Goal: Information Seeking & Learning: Understand process/instructions

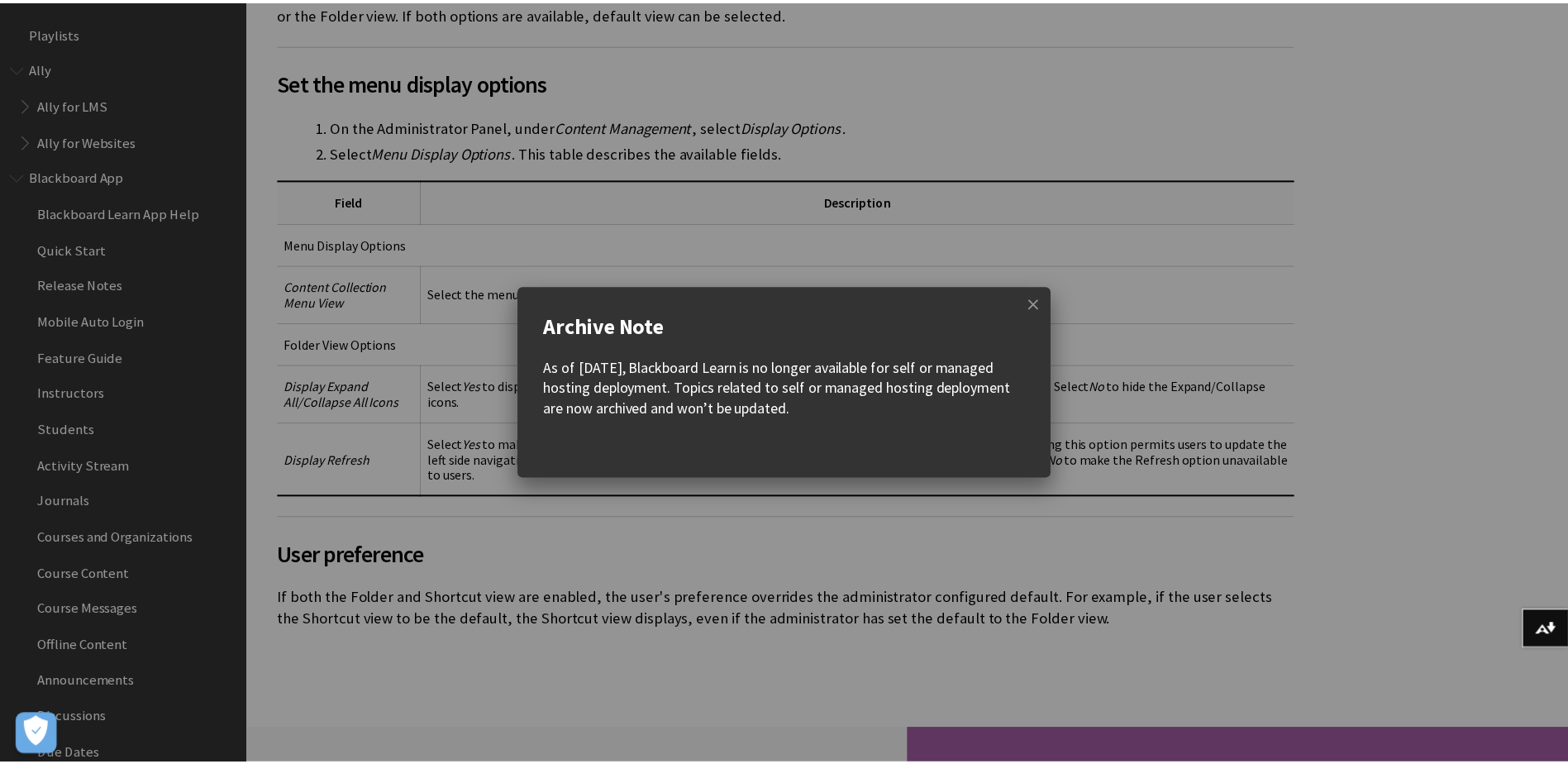
scroll to position [3152, 0]
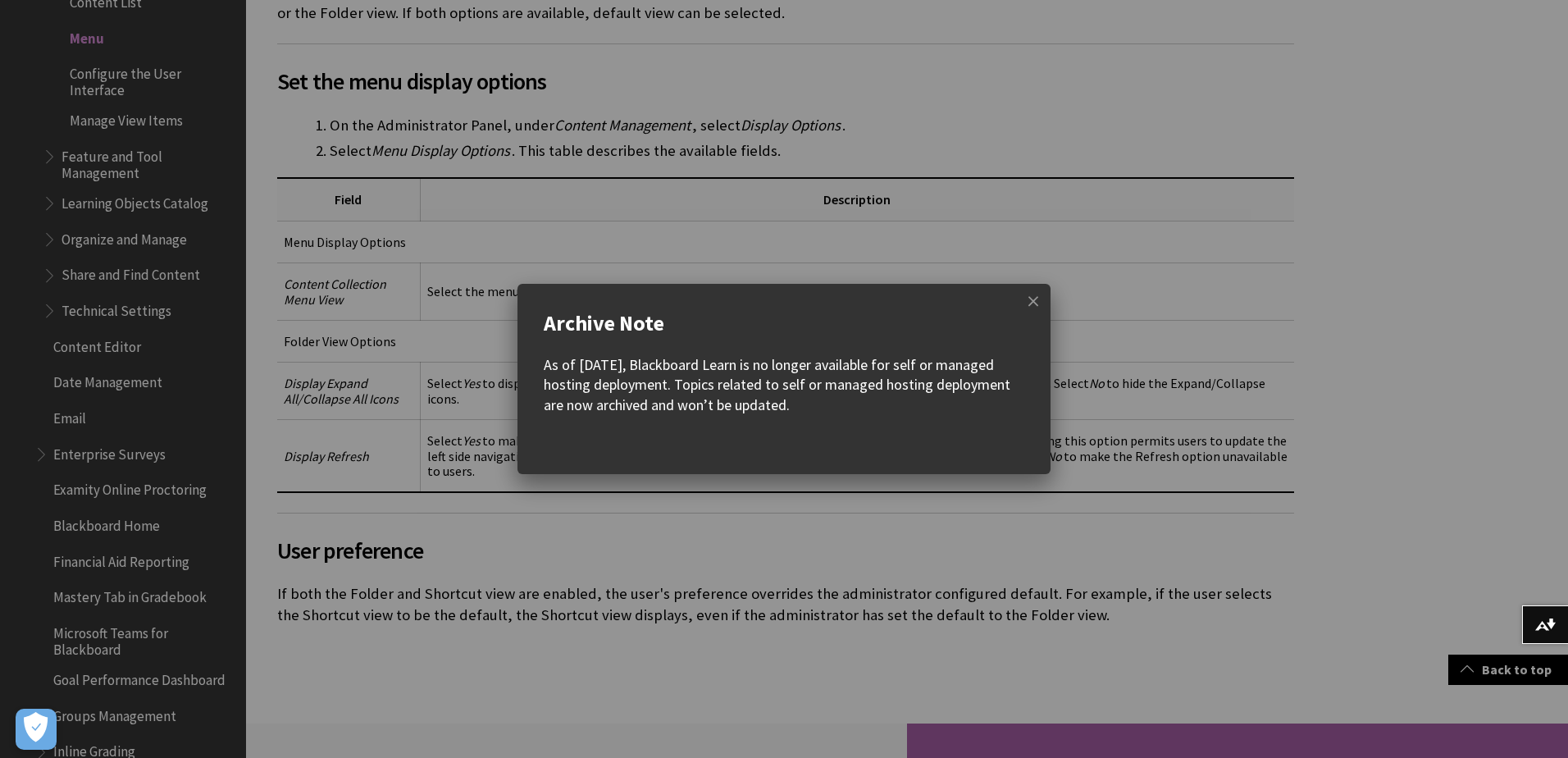
click at [1231, 362] on w-div "Archive Note As of December 2023, Blackboard Learn is no longer available for s…" at bounding box center [784, 379] width 1568 height 190
click at [1025, 301] on span at bounding box center [1032, 300] width 34 height 34
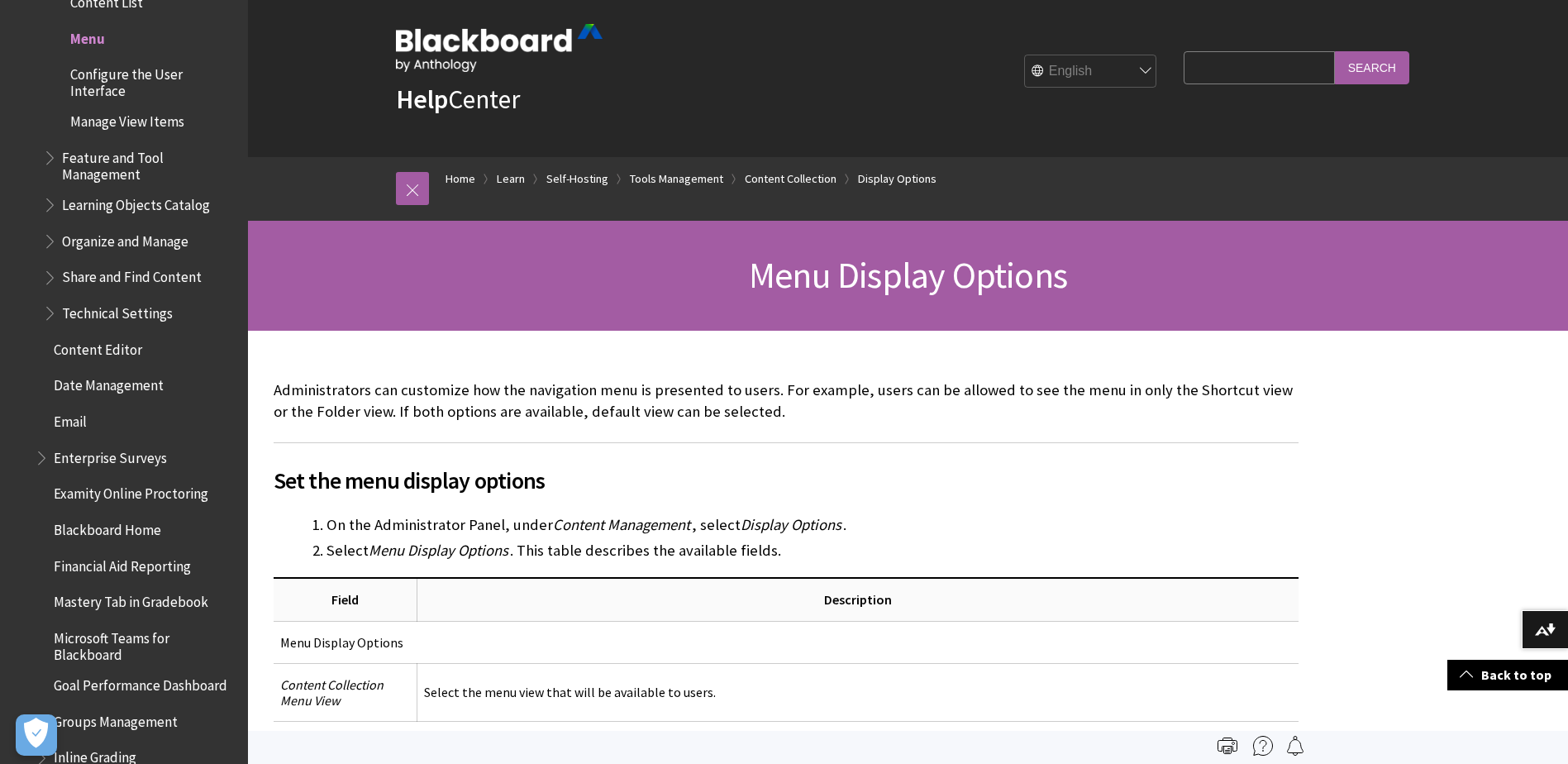
scroll to position [0, 0]
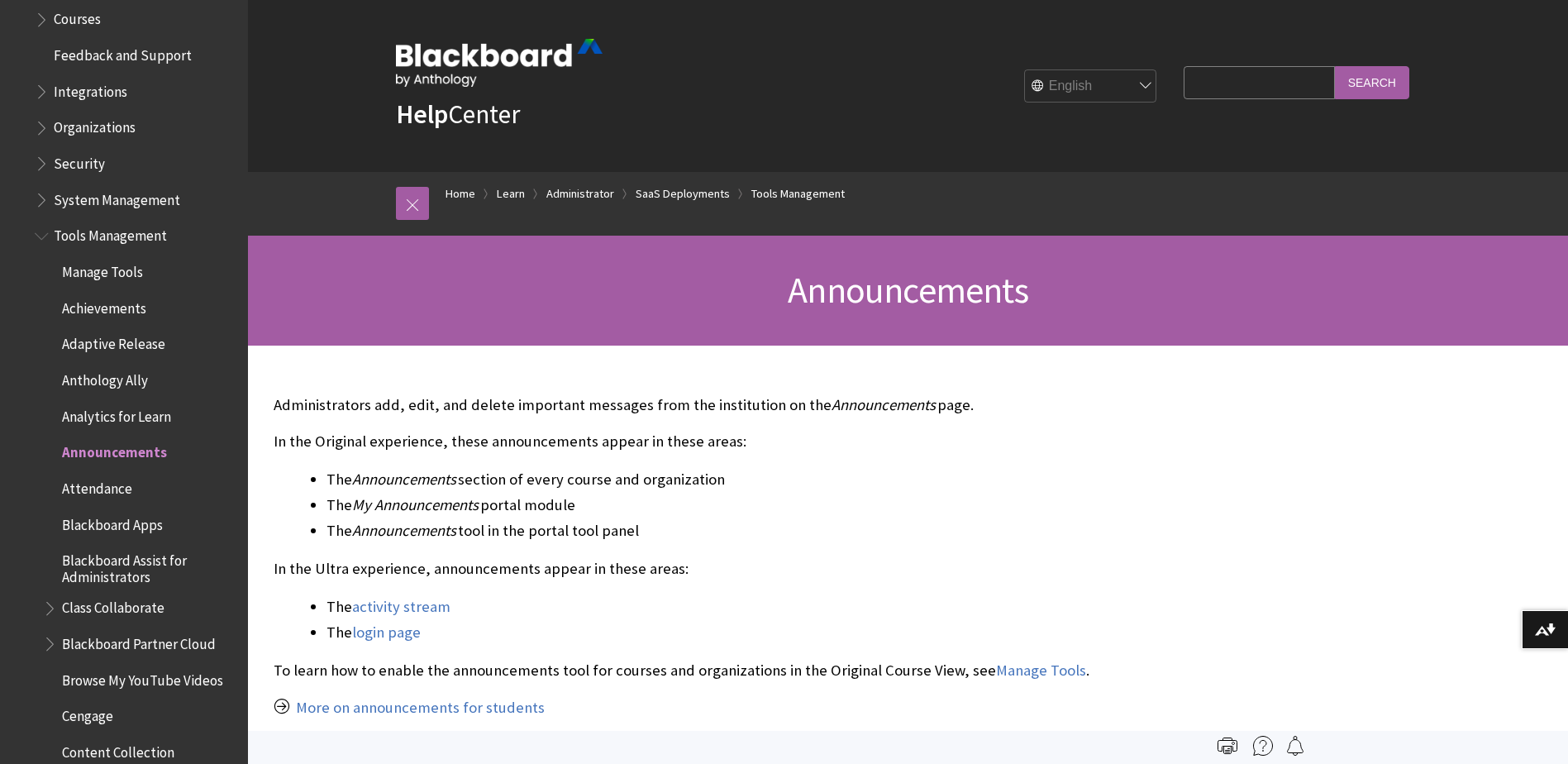
scroll to position [1734, 0]
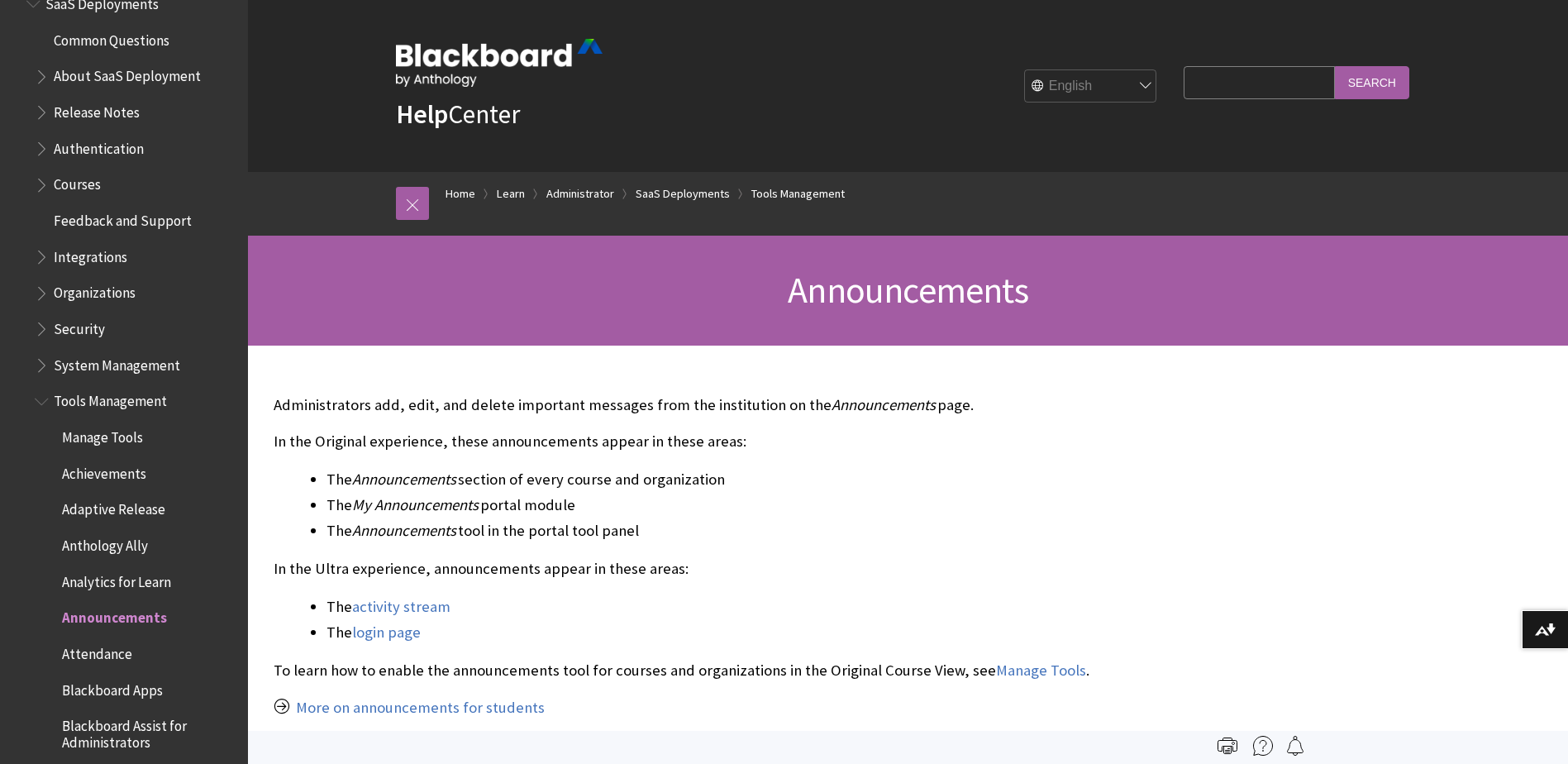
click at [125, 439] on span "Manage Tools" at bounding box center [102, 434] width 81 height 23
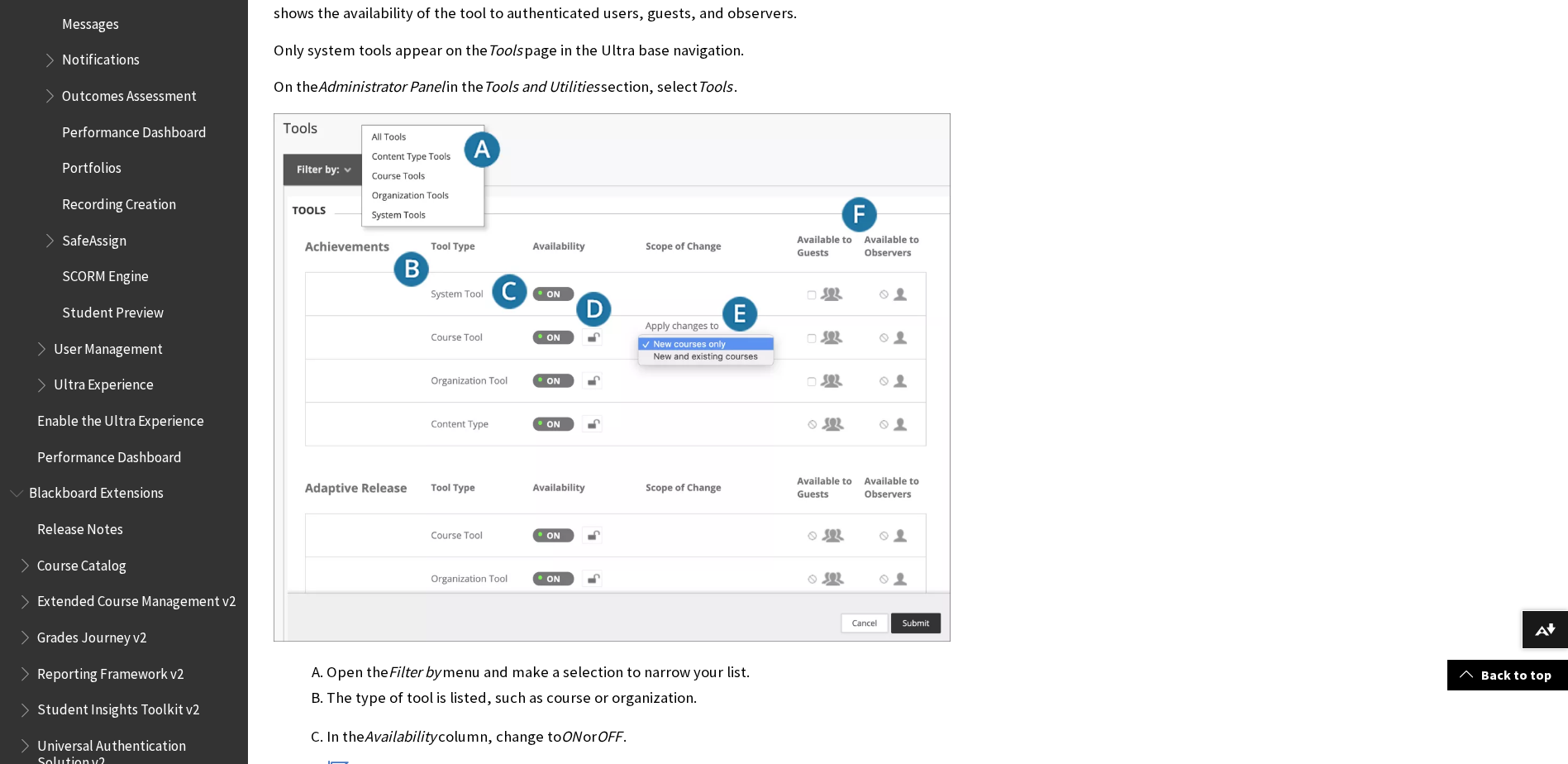
scroll to position [3373, 0]
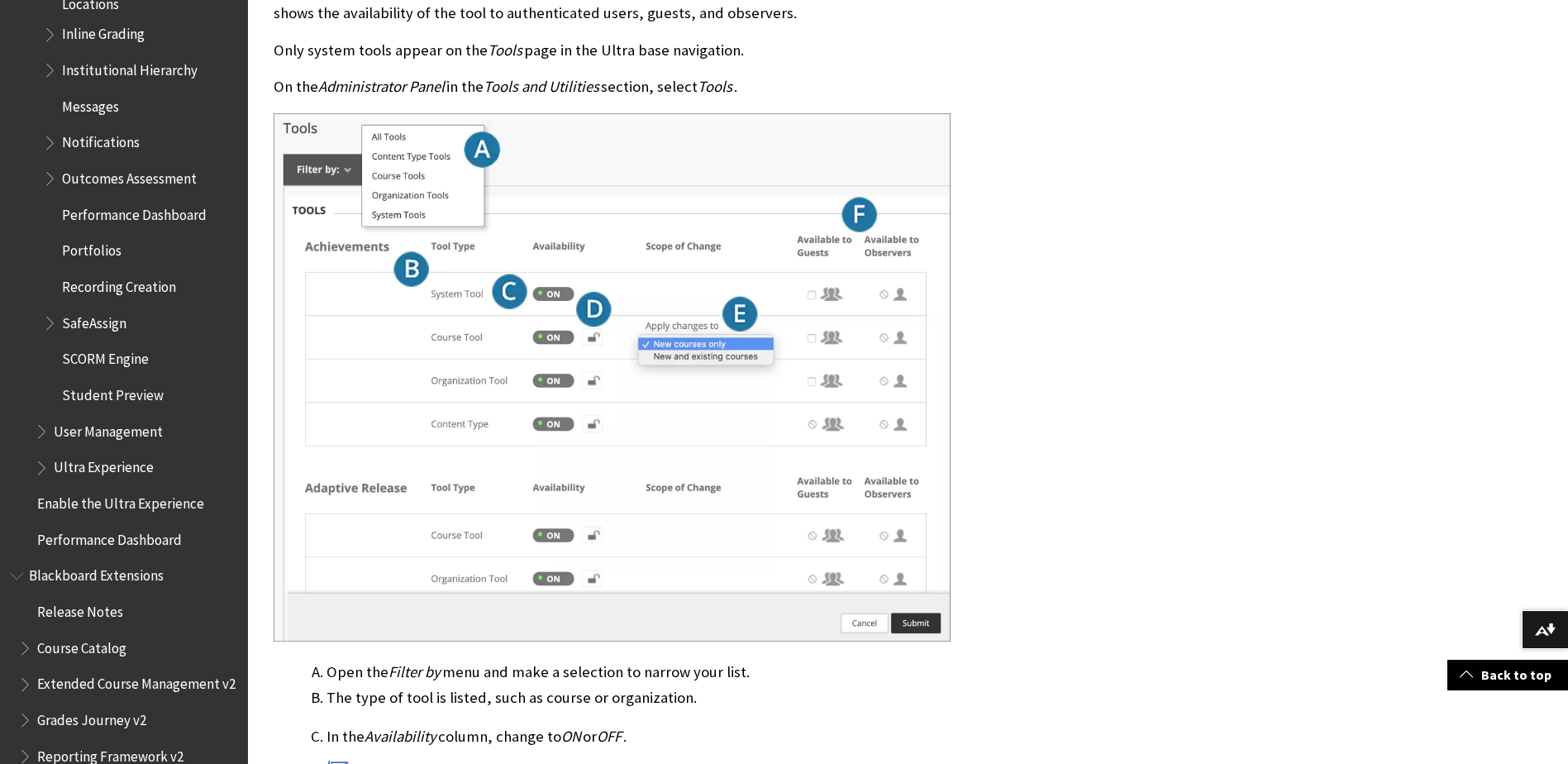
click at [39, 474] on span "Book outline for Blackboard Learn Help" at bounding box center [43, 463] width 18 height 21
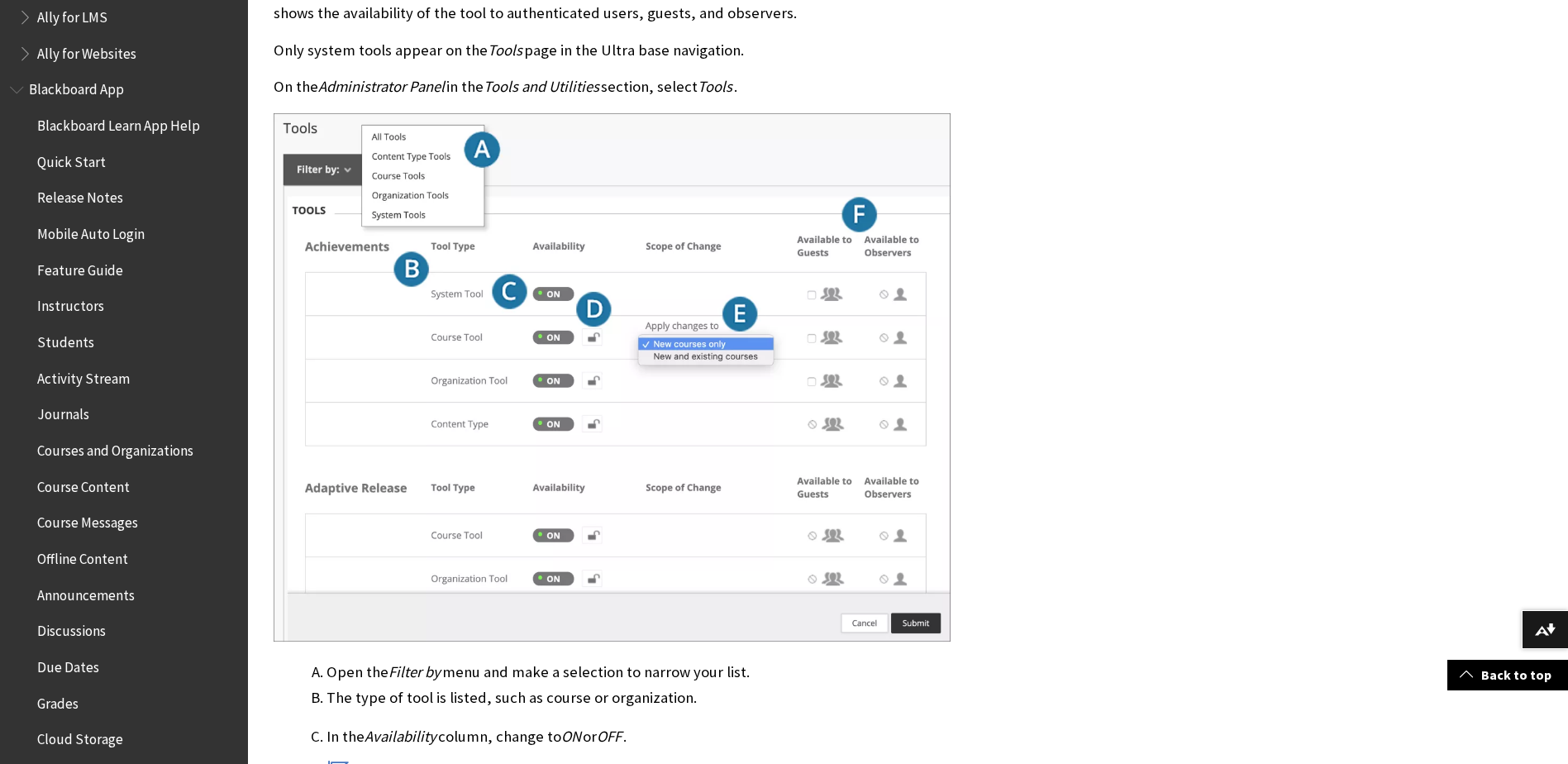
scroll to position [0, 0]
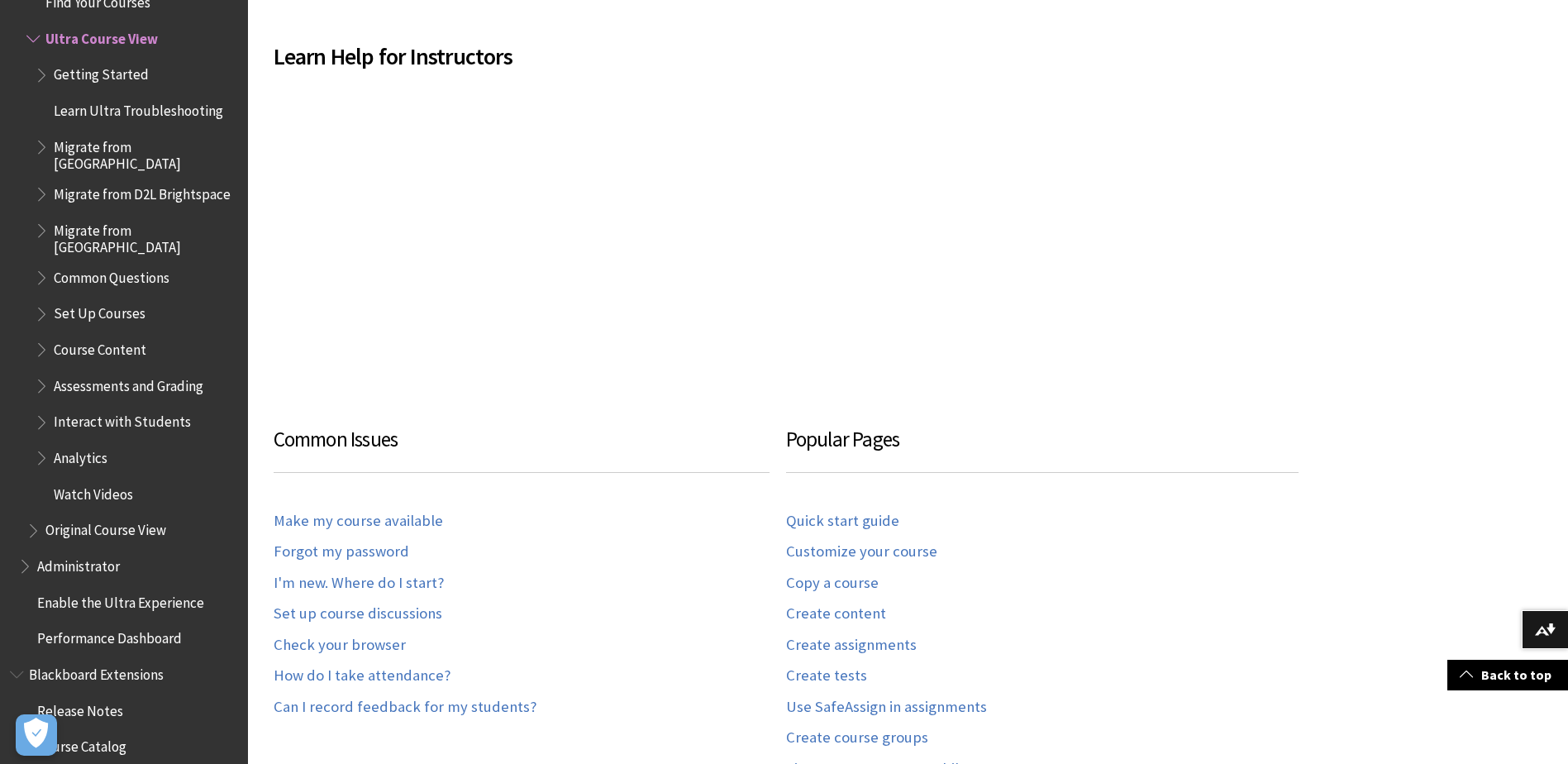
scroll to position [1157, 0]
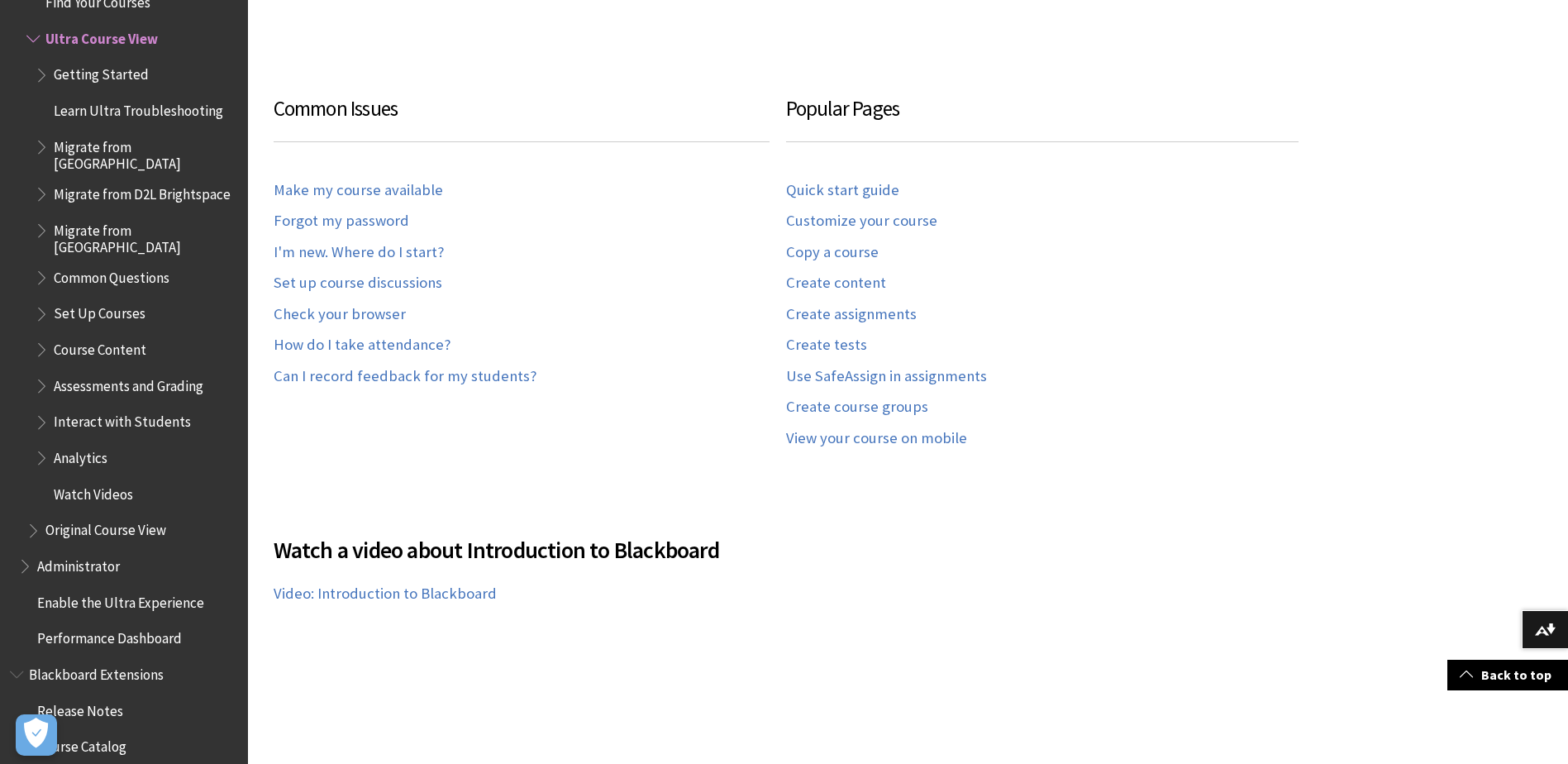
click at [113, 335] on span "Course Content" at bounding box center [100, 346] width 92 height 23
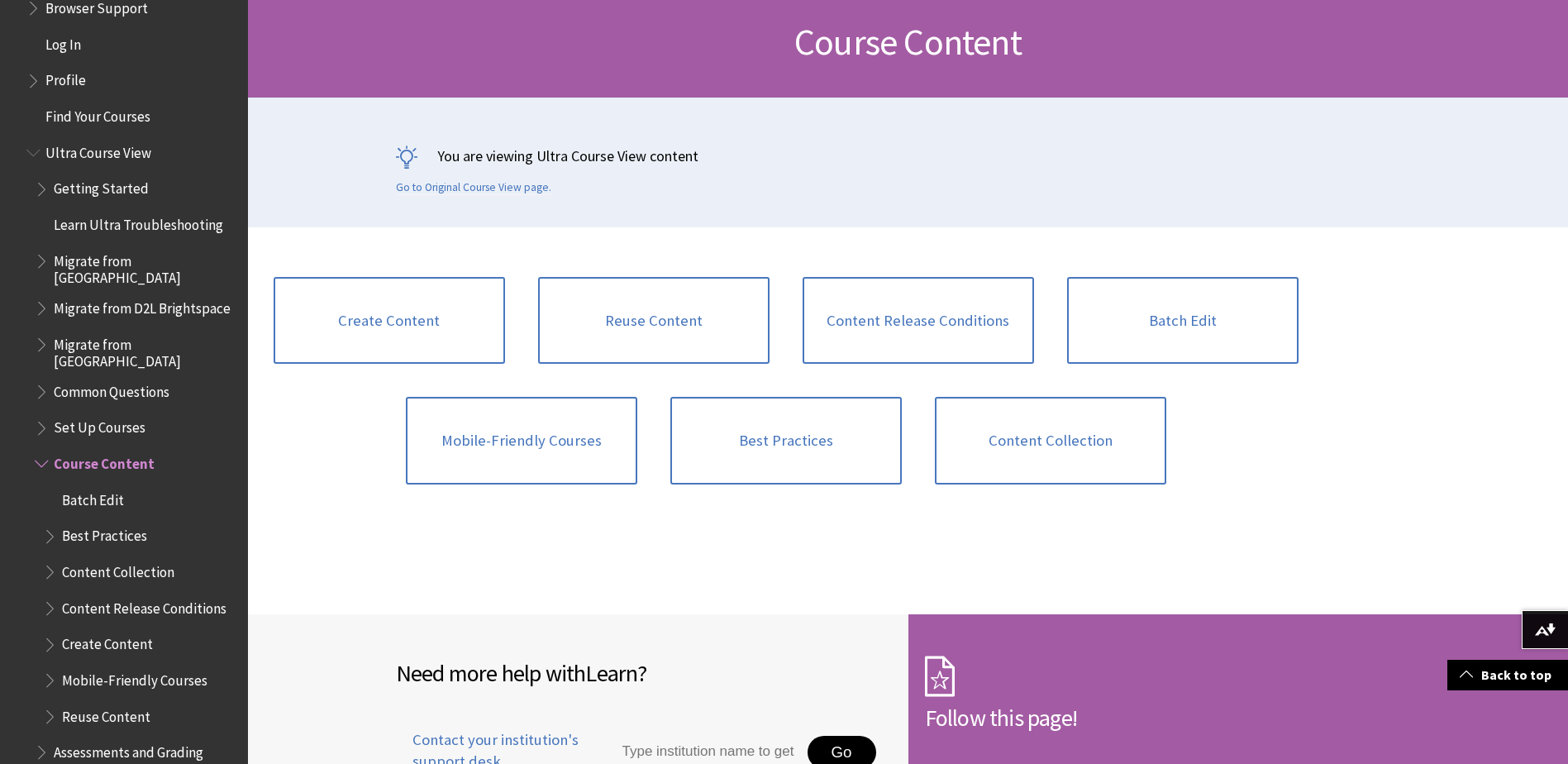
scroll to position [1887, 0]
click at [102, 417] on span "Set Up Courses" at bounding box center [99, 424] width 91 height 23
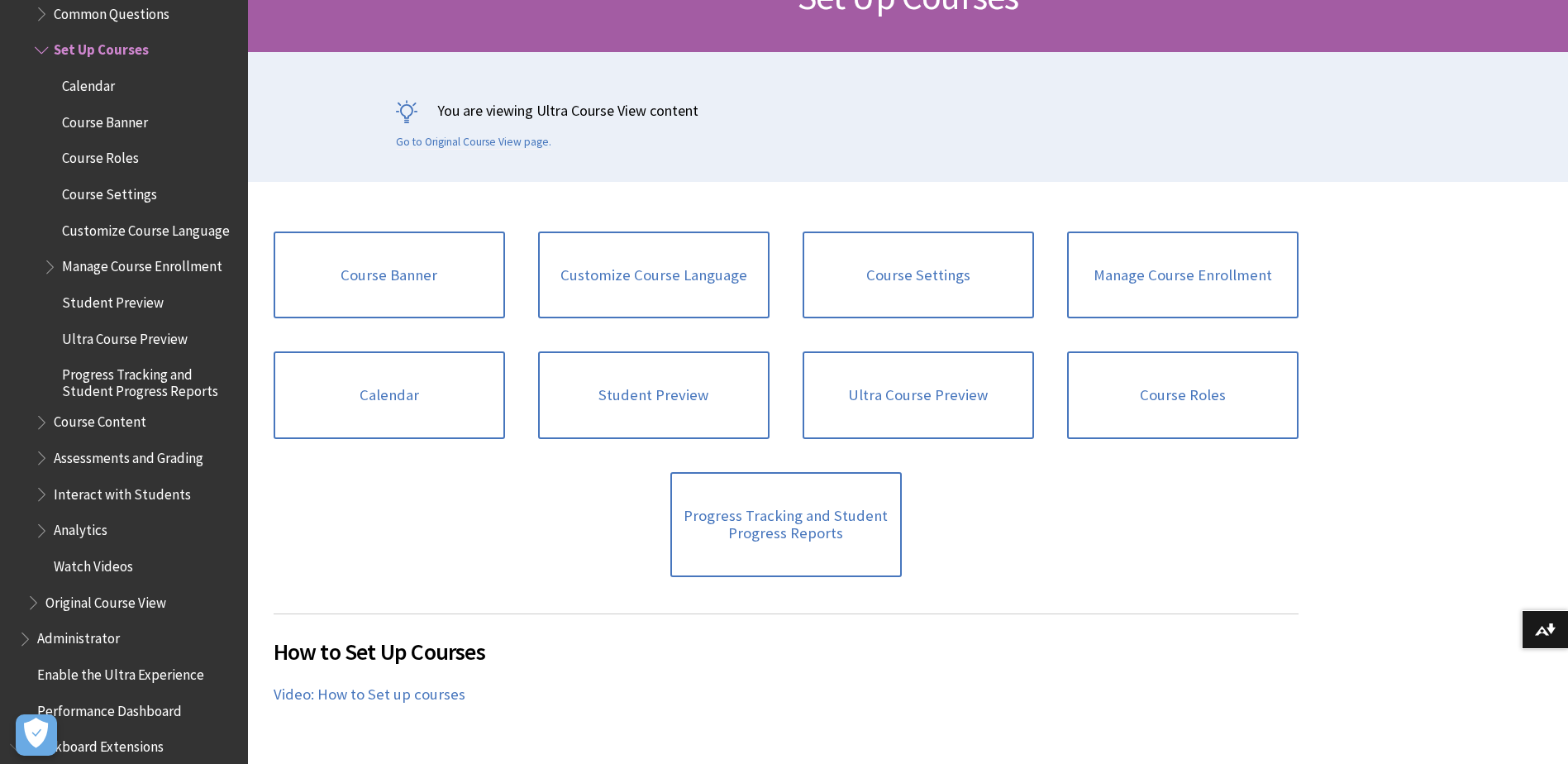
scroll to position [330, 0]
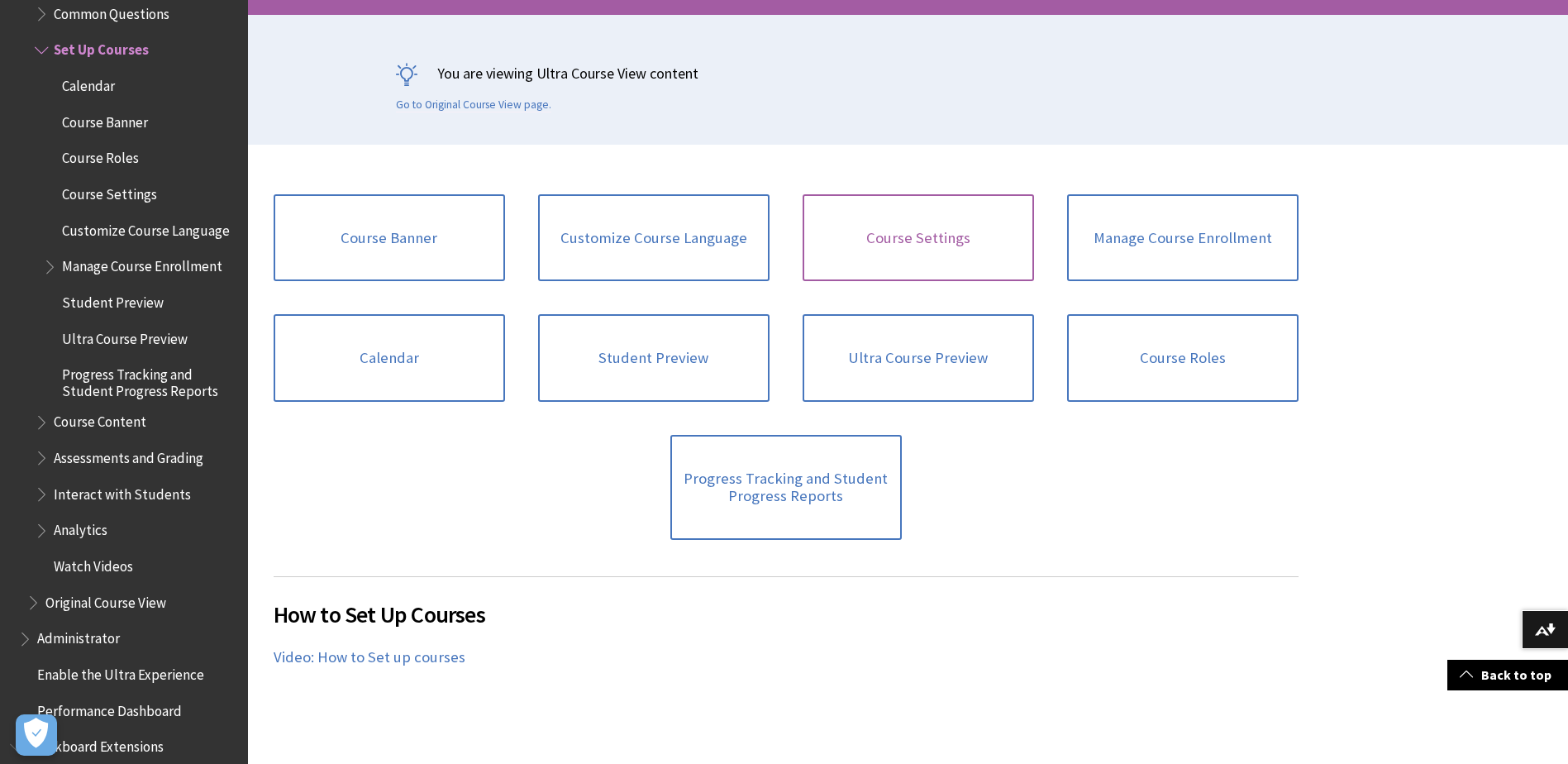
click at [946, 247] on link "Course Settings" at bounding box center [917, 238] width 231 height 88
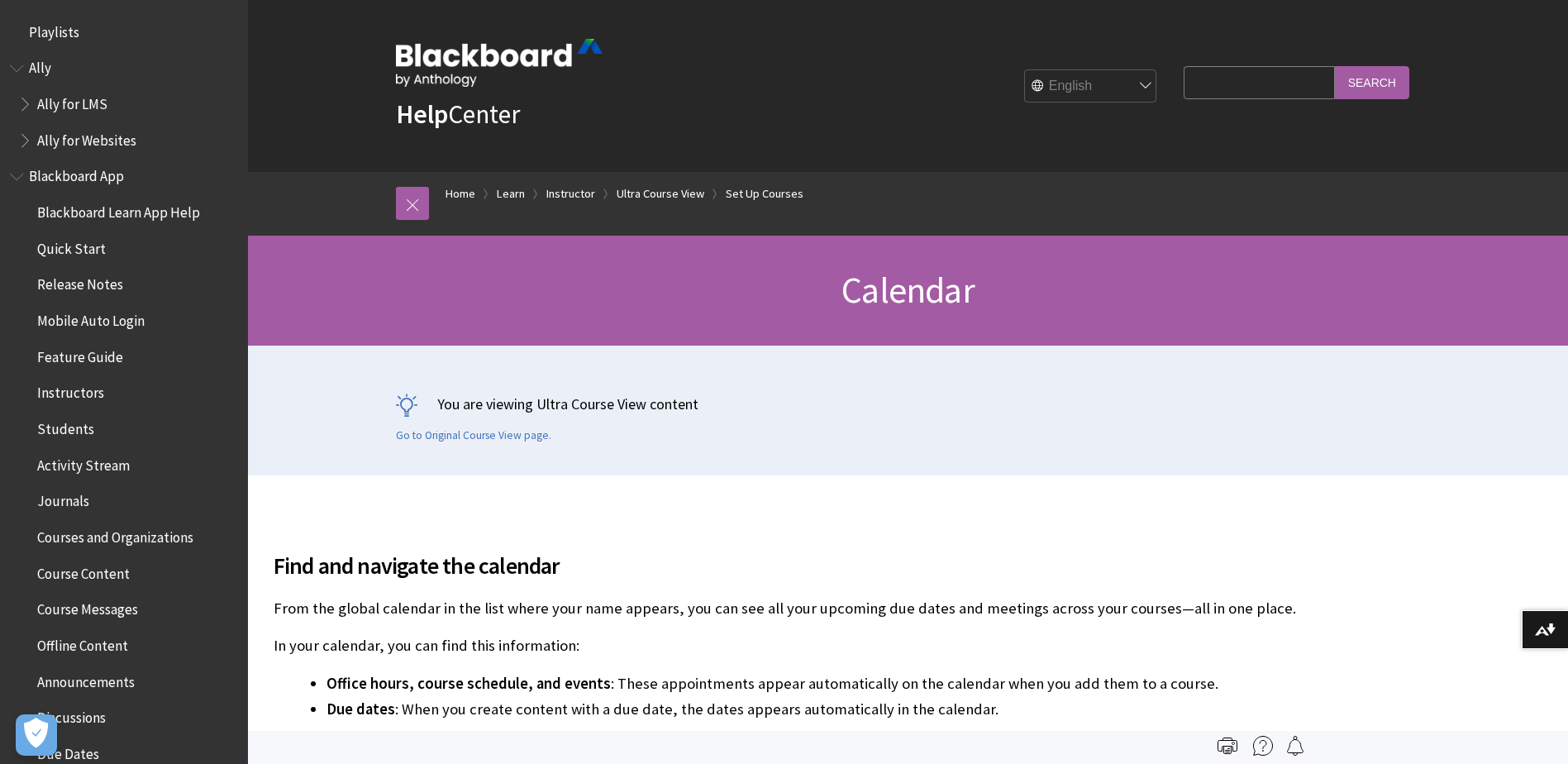
scroll to position [2300, 0]
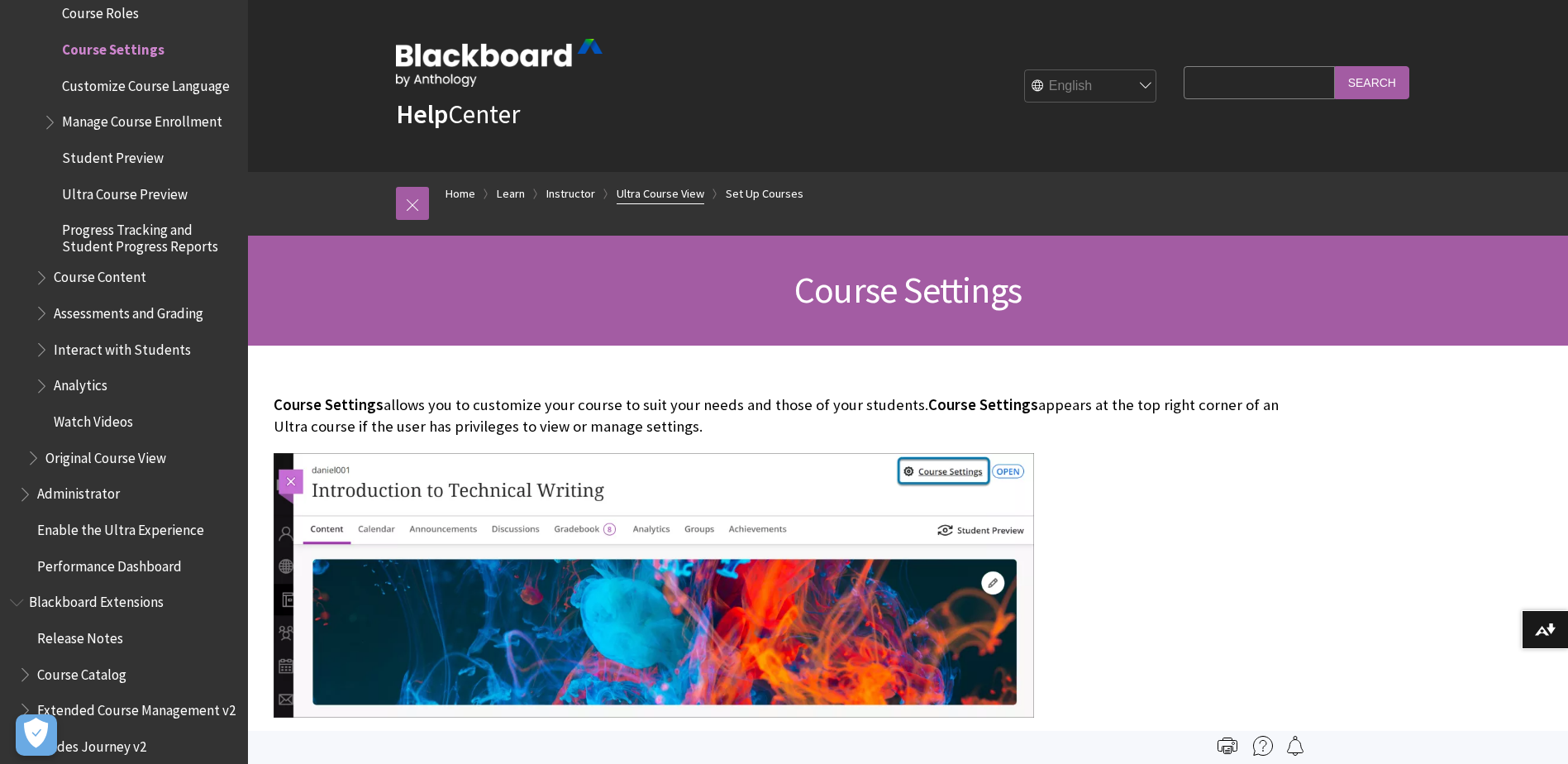
click at [697, 192] on link "Ultra Course View" at bounding box center [660, 194] width 87 height 21
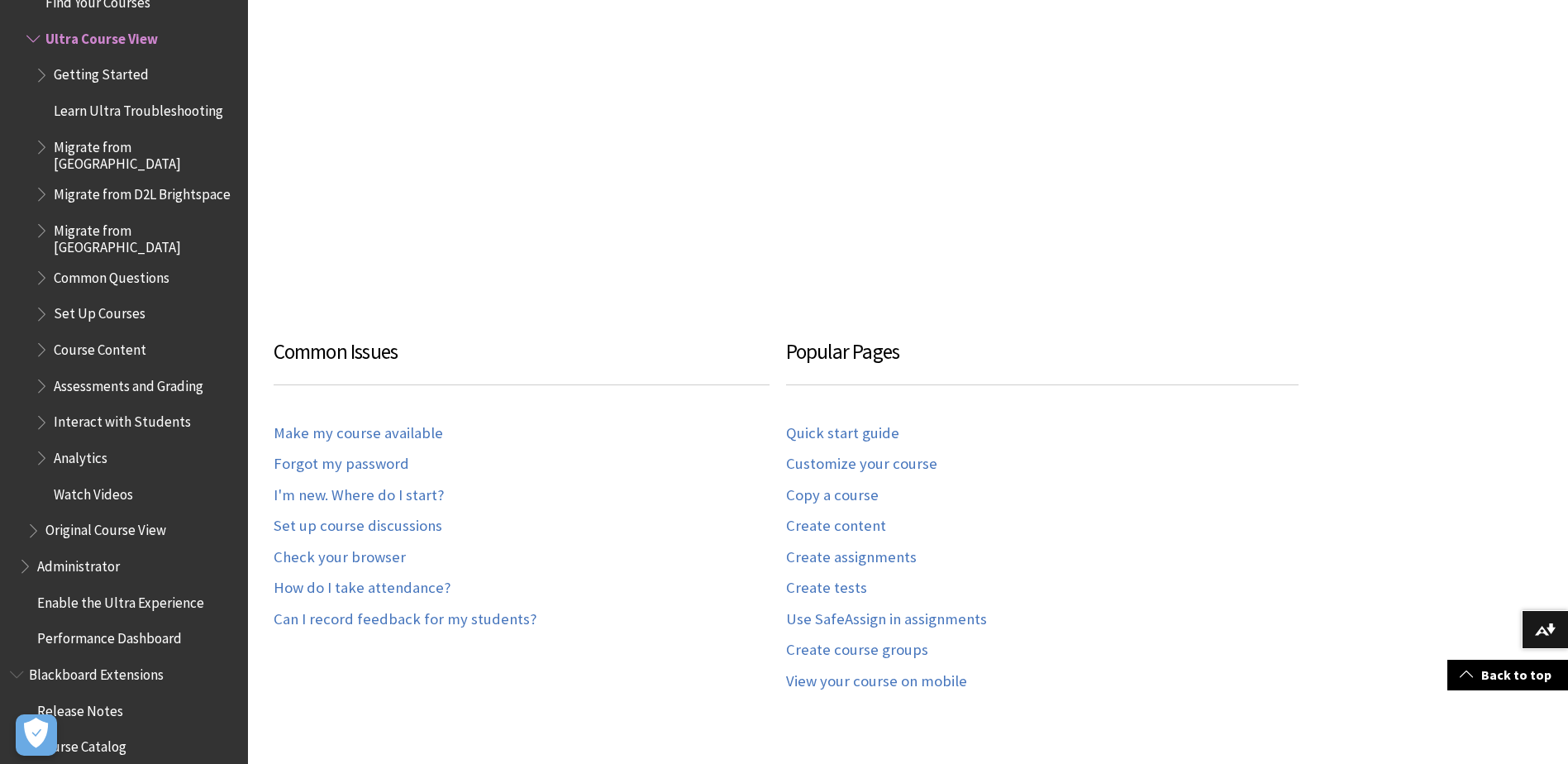
scroll to position [1157, 0]
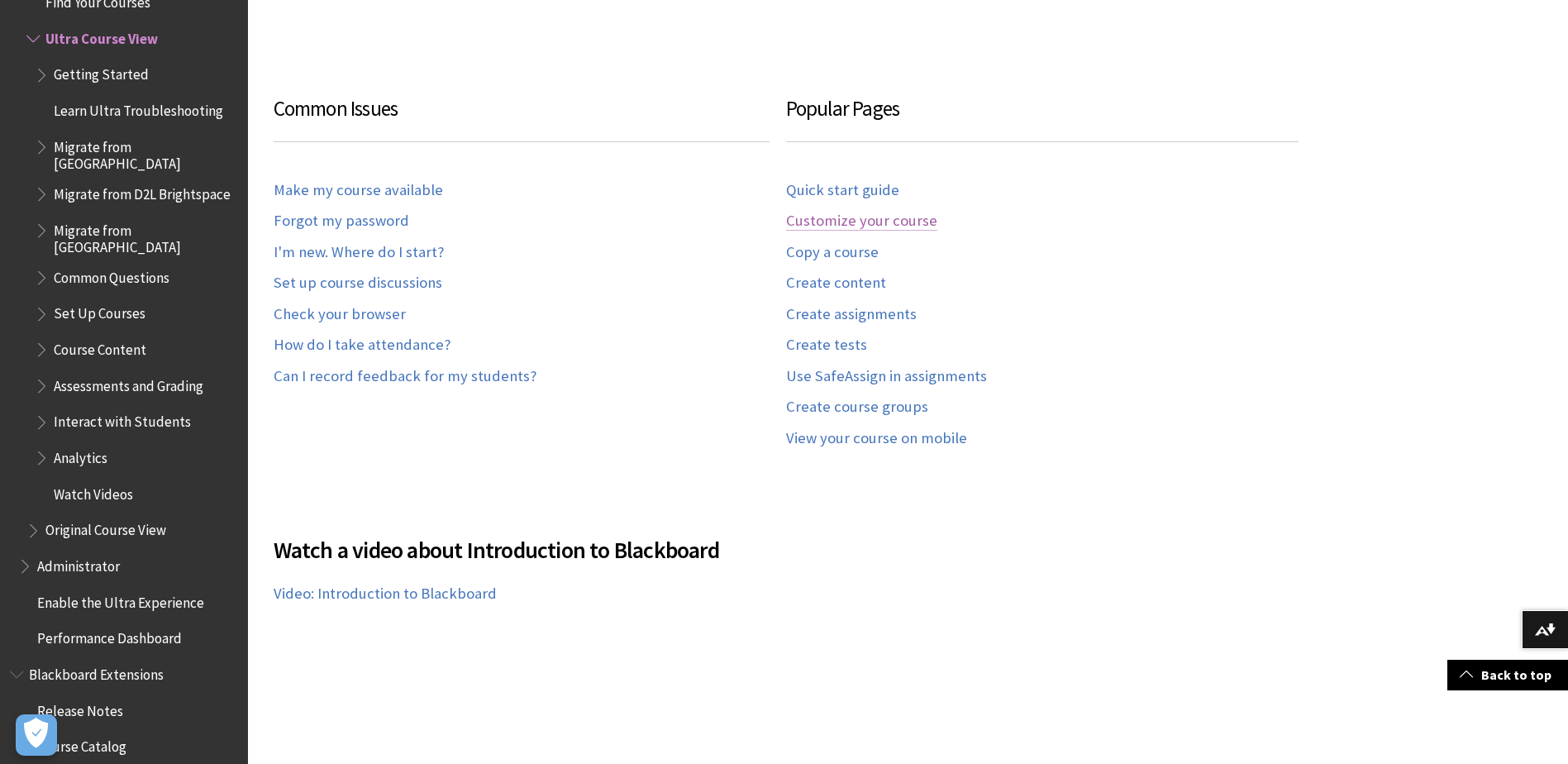
click at [912, 222] on link "Customize your course" at bounding box center [861, 220] width 151 height 19
click at [91, 335] on span "Course Content" at bounding box center [100, 346] width 92 height 23
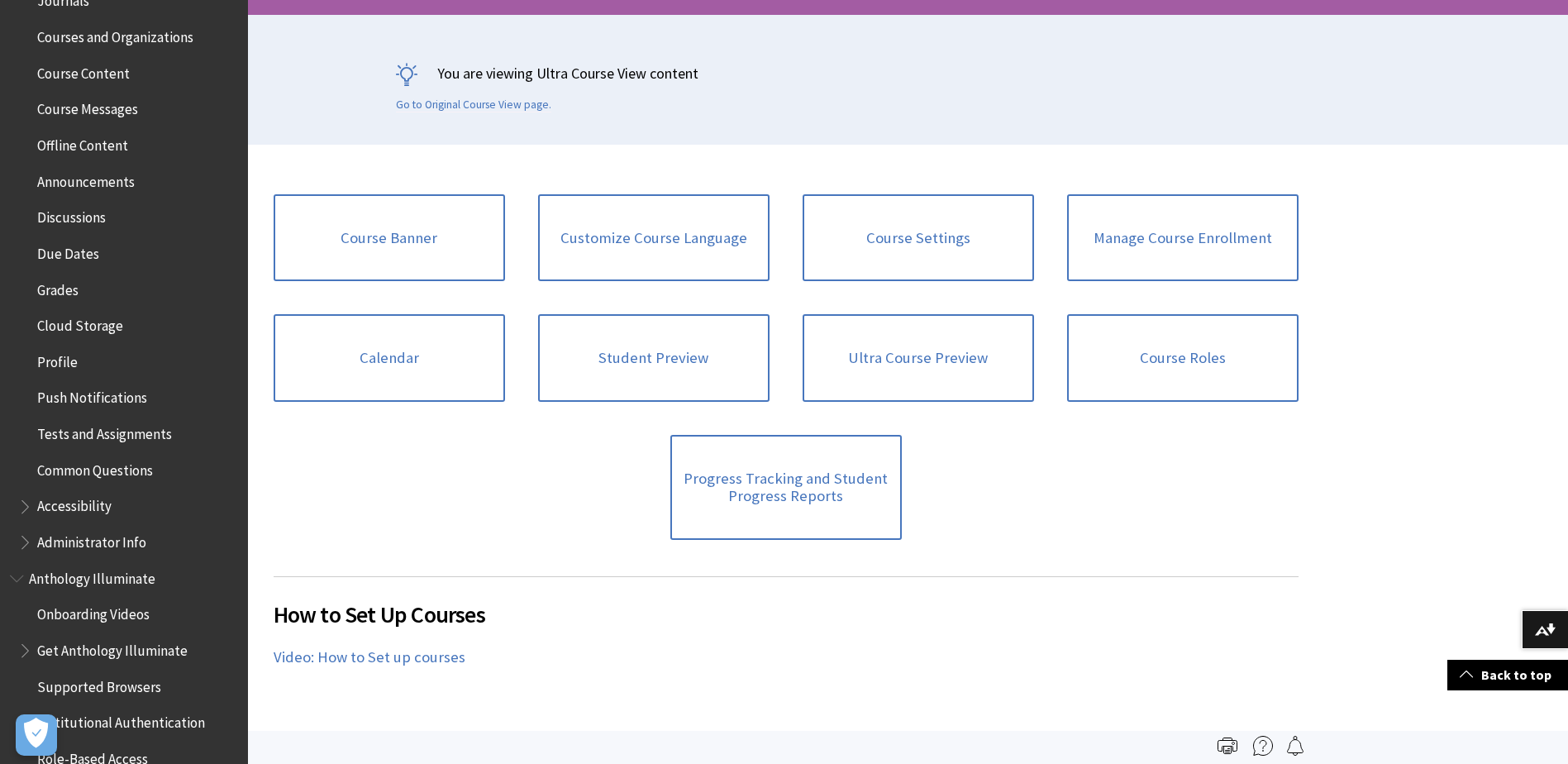
scroll to position [528, 0]
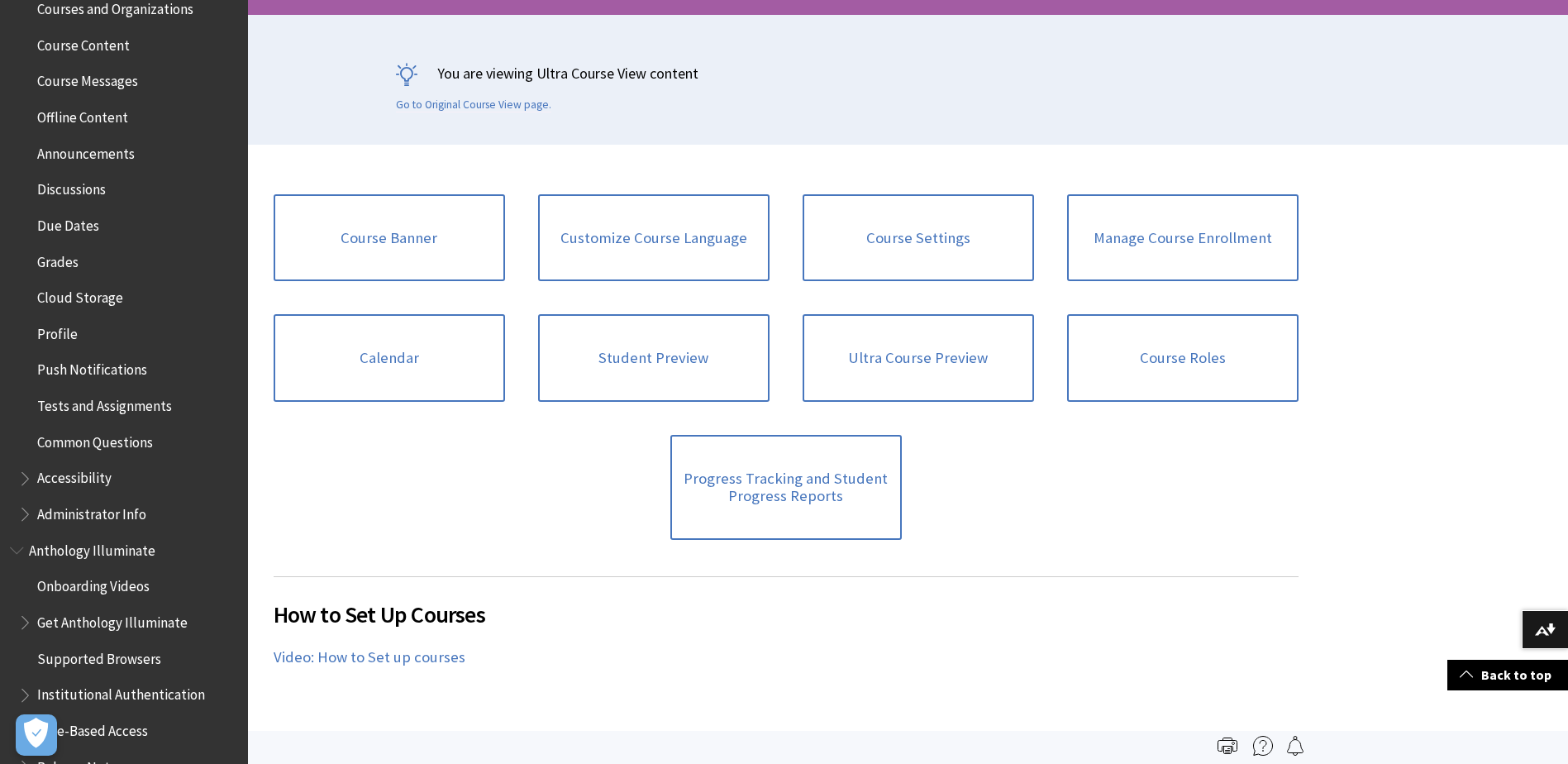
click at [144, 443] on span "Common Questions" at bounding box center [95, 439] width 116 height 23
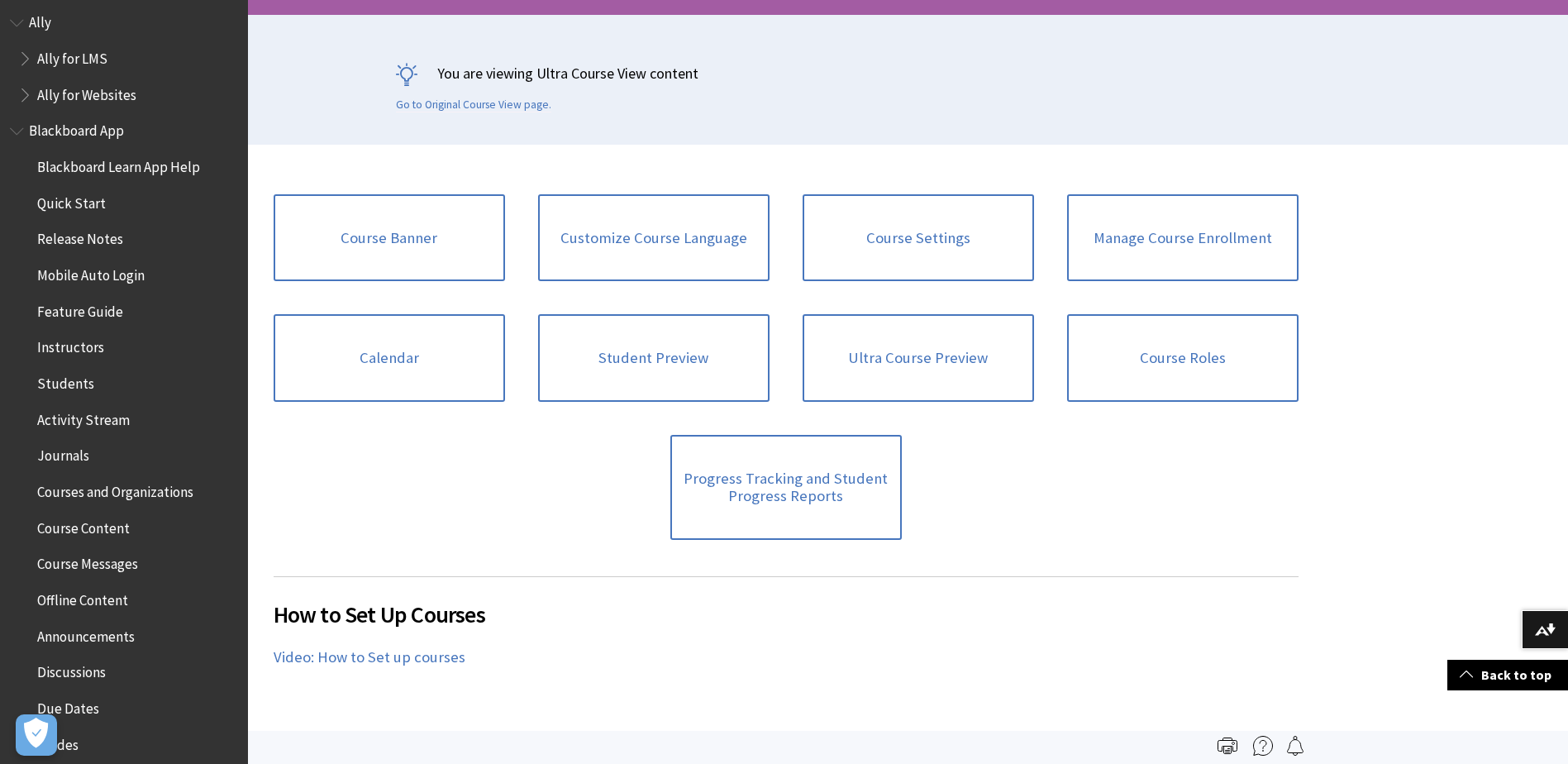
scroll to position [32, 0]
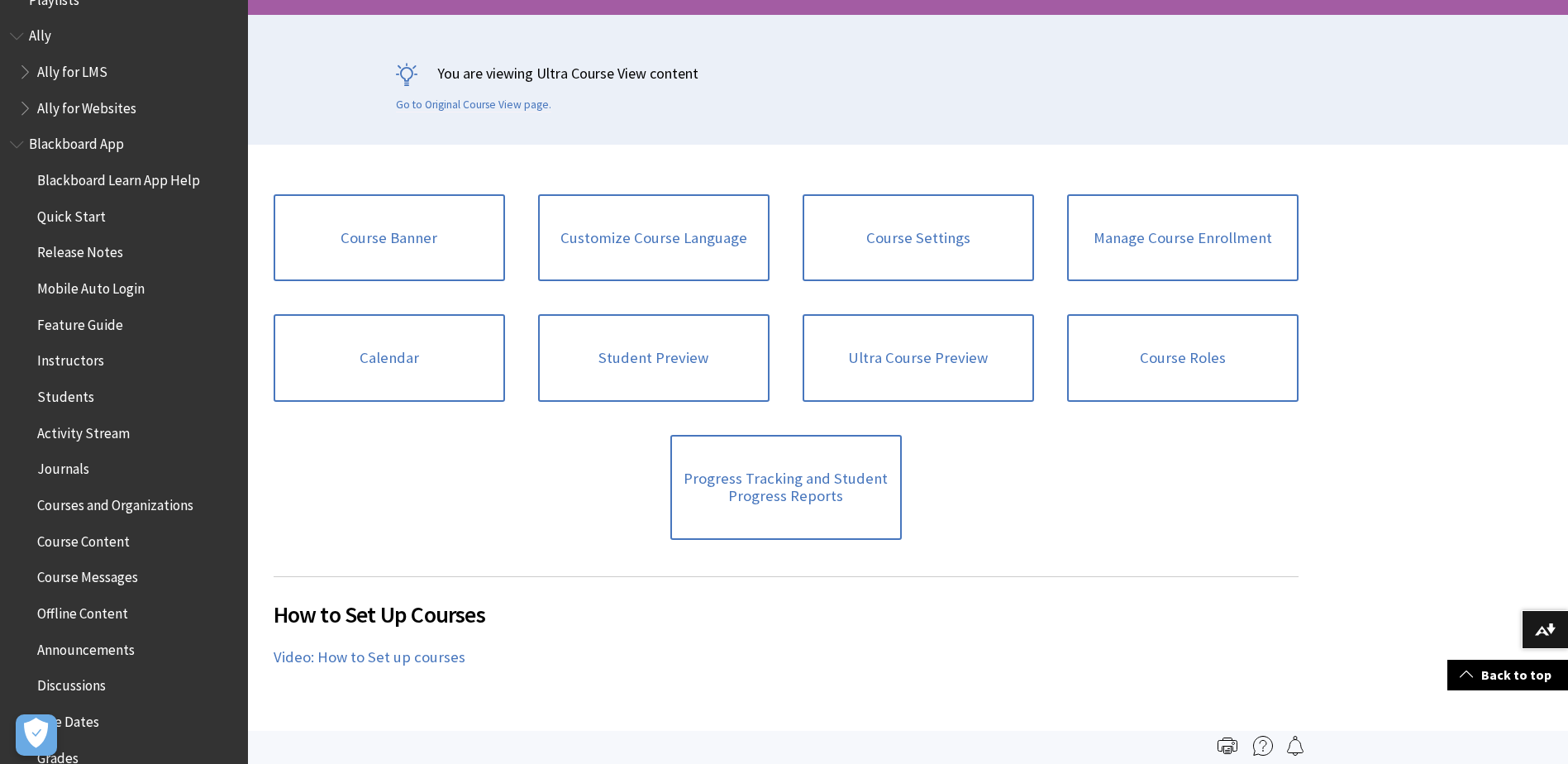
click at [69, 320] on span "Feature Guide" at bounding box center [80, 322] width 86 height 23
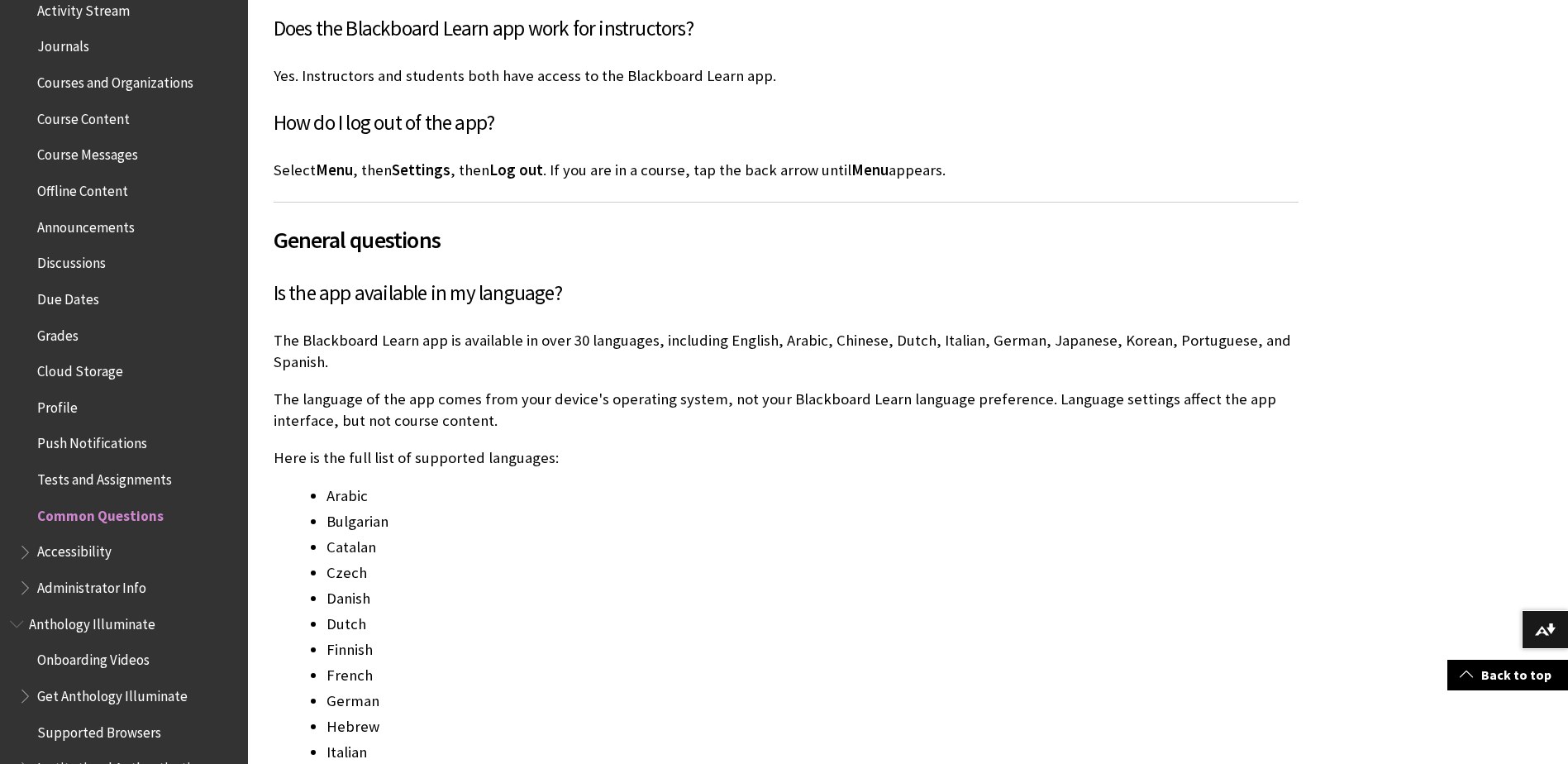
scroll to position [436, 0]
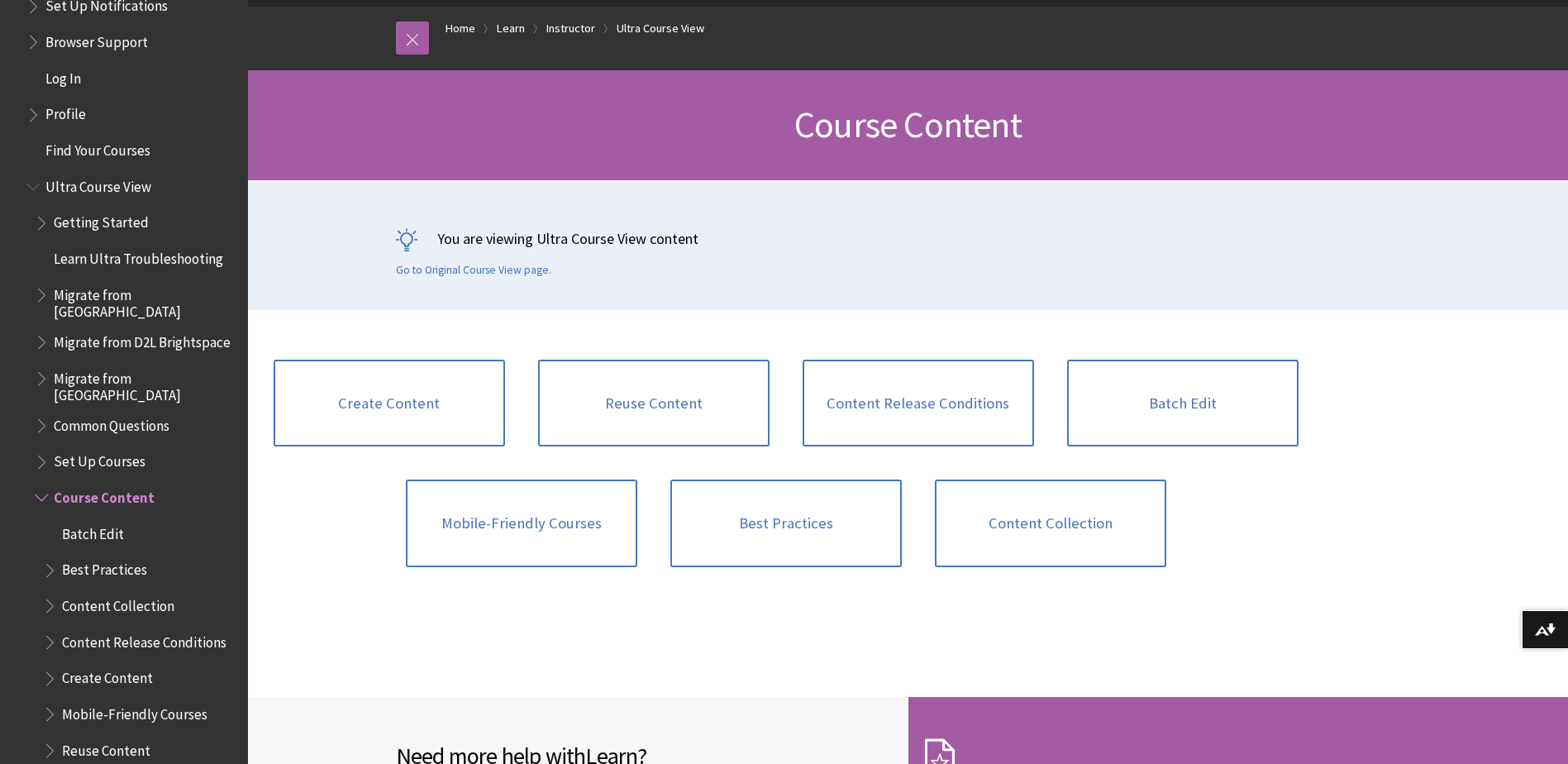
scroll to position [1804, 0]
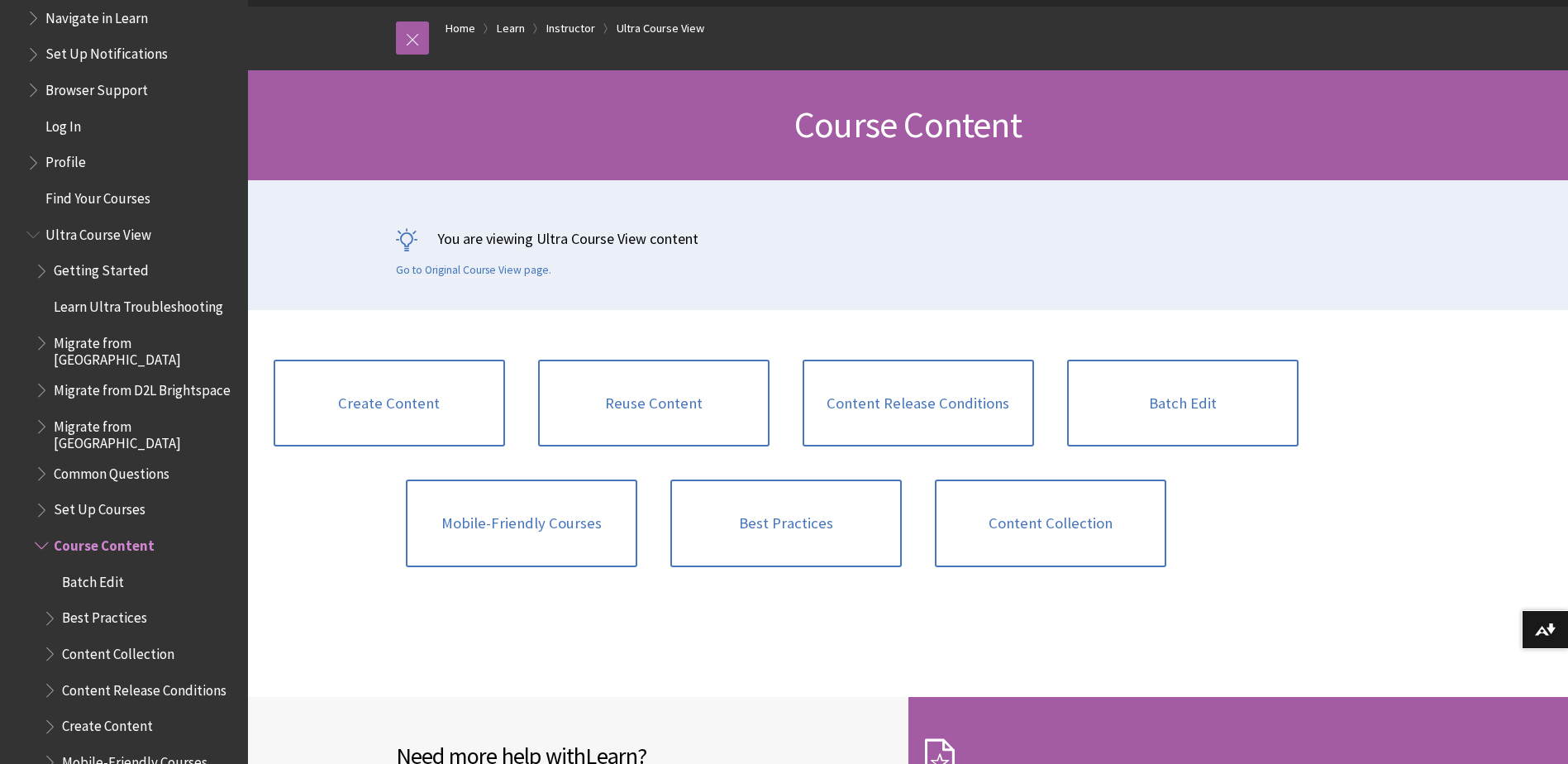
click at [142, 460] on span "Common Questions" at bounding box center [112, 470] width 116 height 23
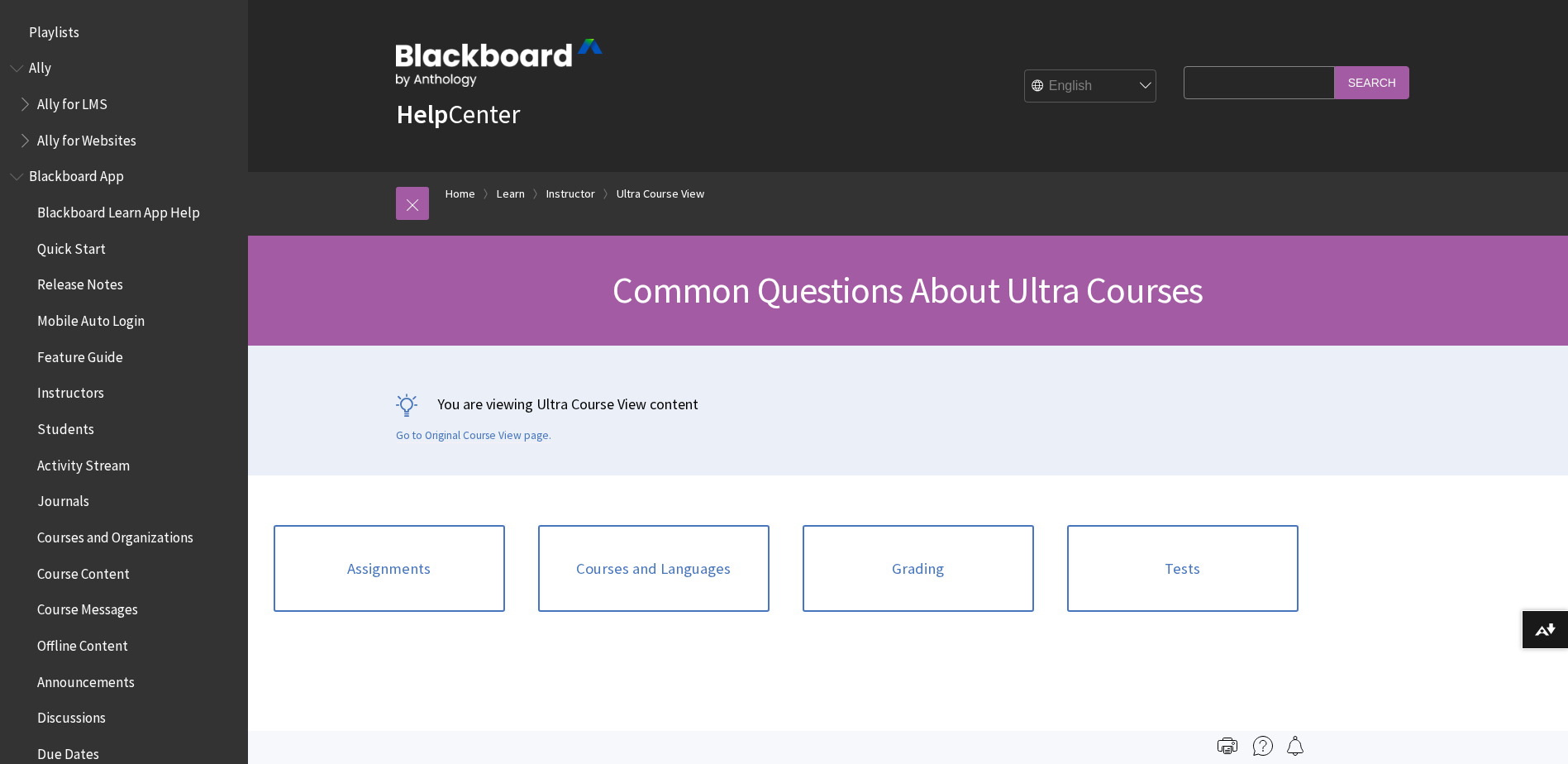
scroll to position [2227, 0]
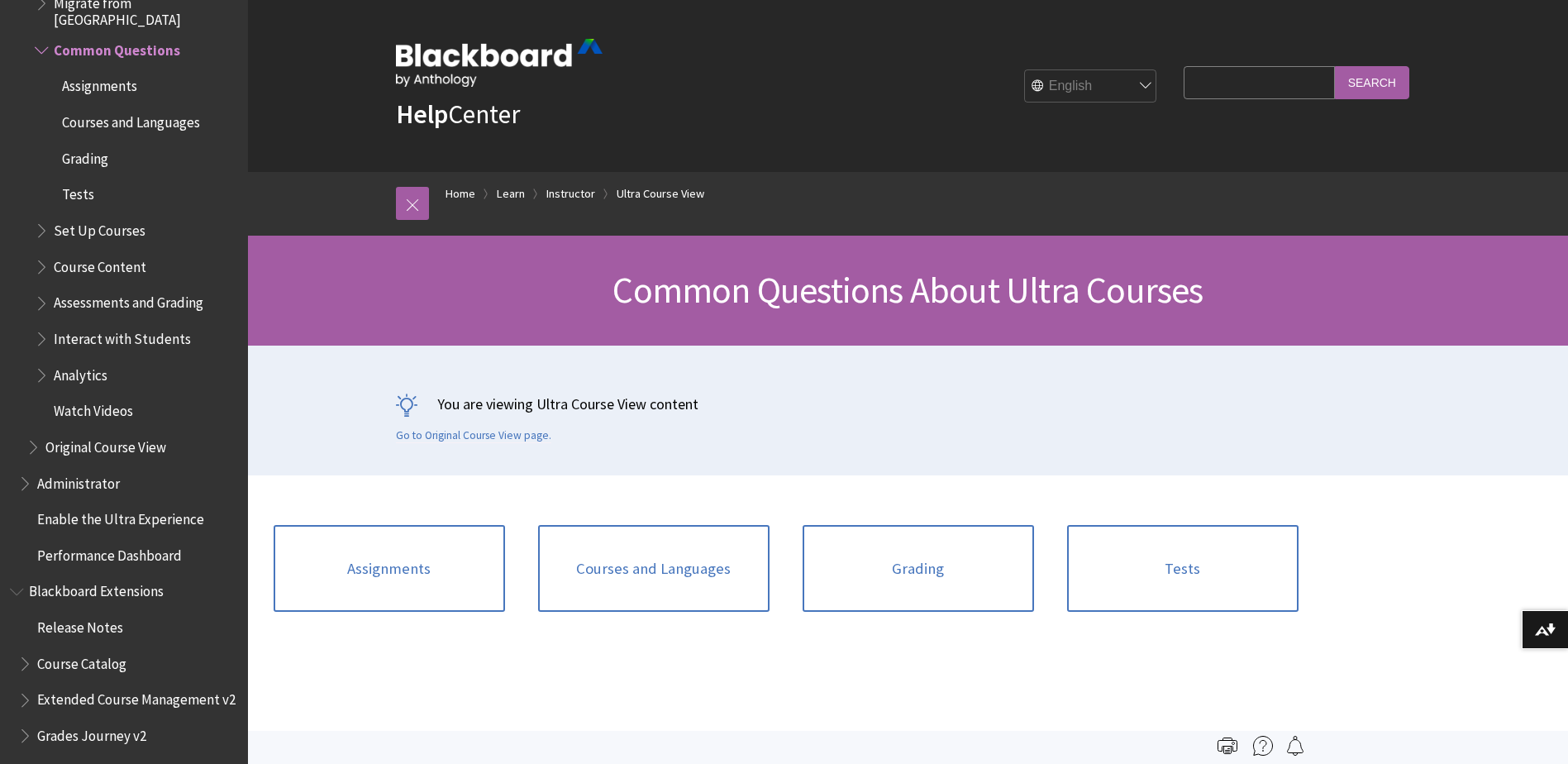
click at [109, 509] on span "Enable the Ultra Experience" at bounding box center [121, 516] width 167 height 23
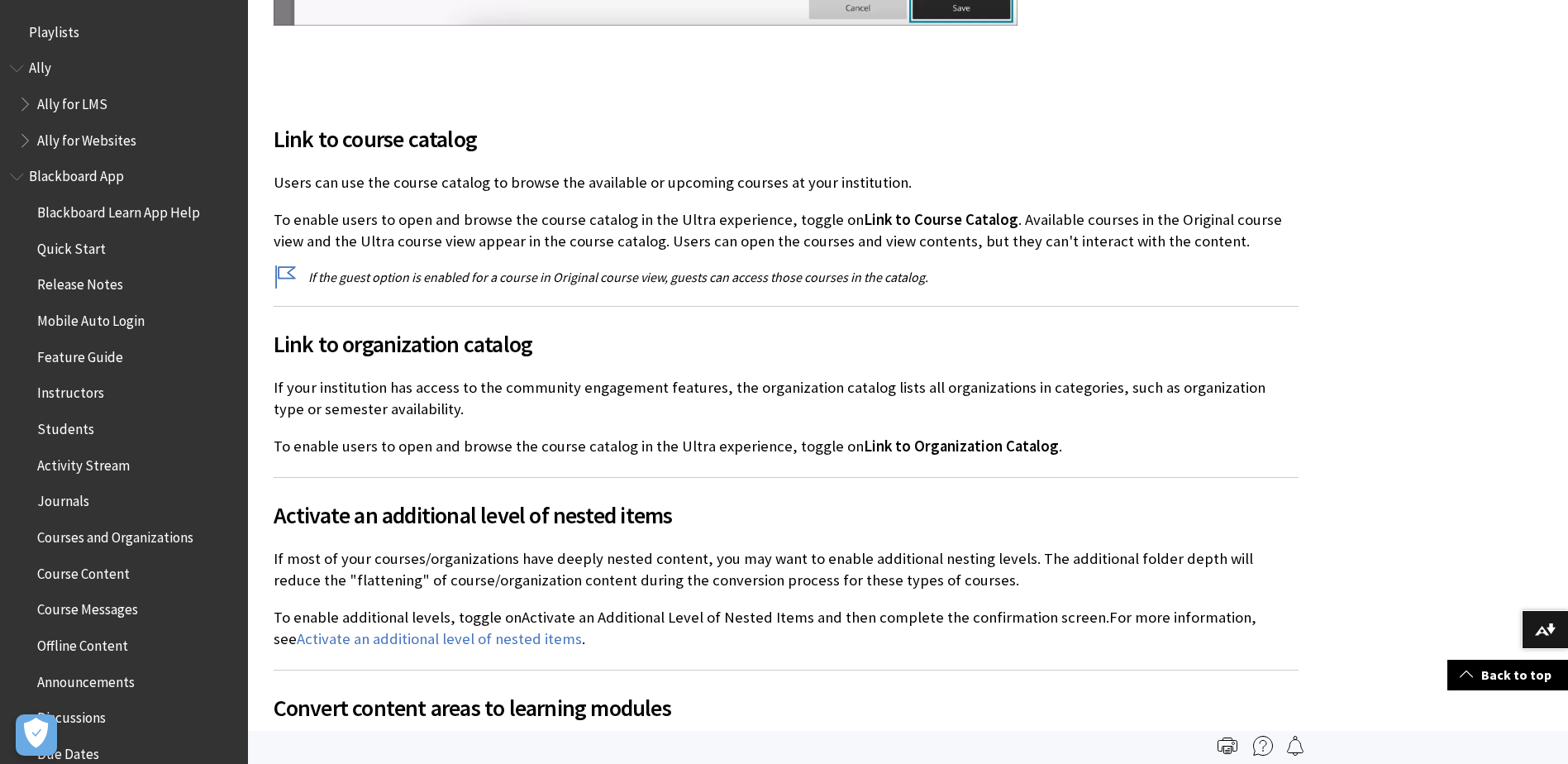
click at [21, 174] on span "Book outline for Blackboard App Help" at bounding box center [19, 173] width 18 height 21
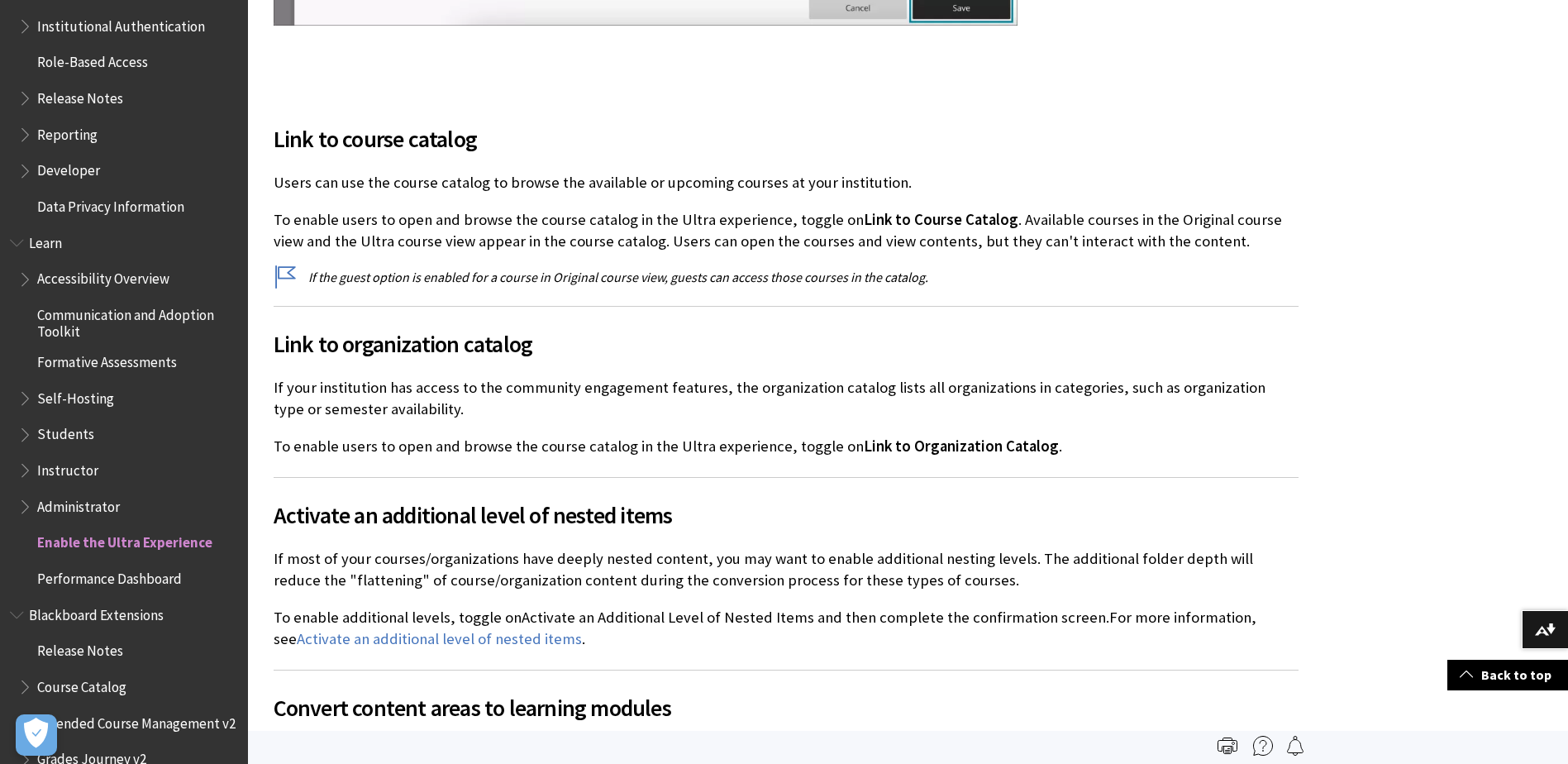
scroll to position [413, 0]
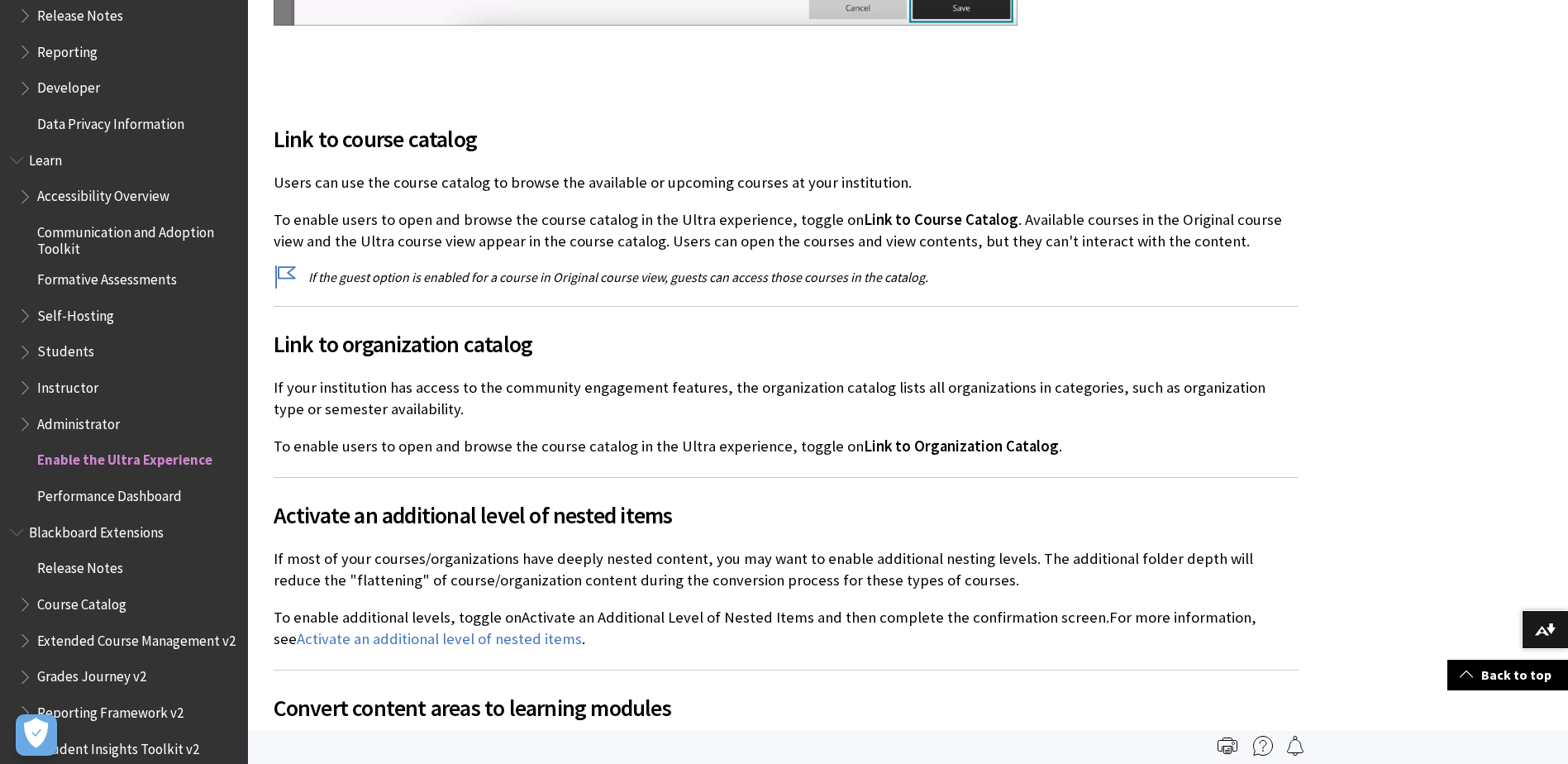
click at [23, 384] on span "Book outline for Blackboard Learn Help" at bounding box center [27, 383] width 18 height 21
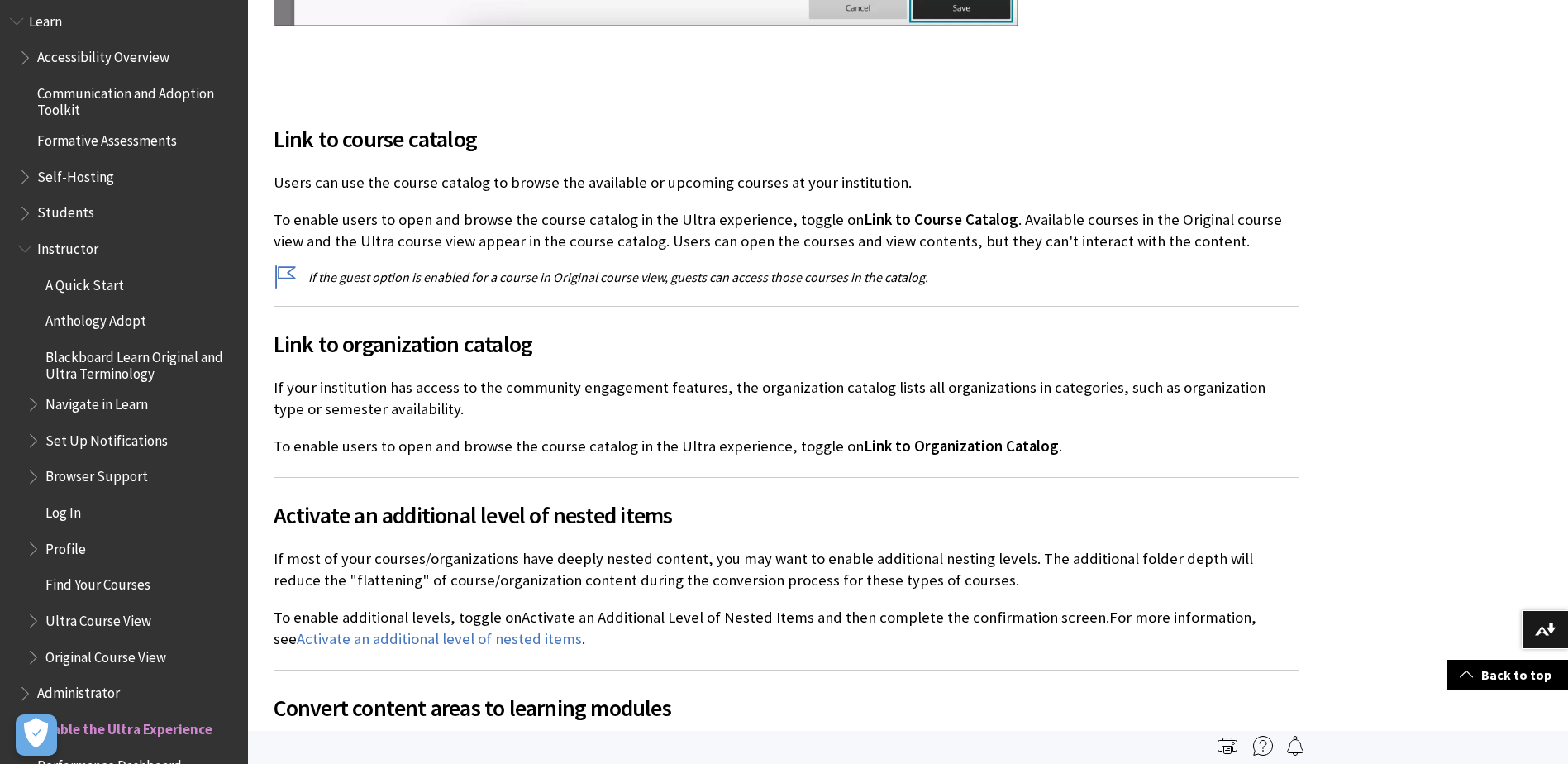
scroll to position [578, 0]
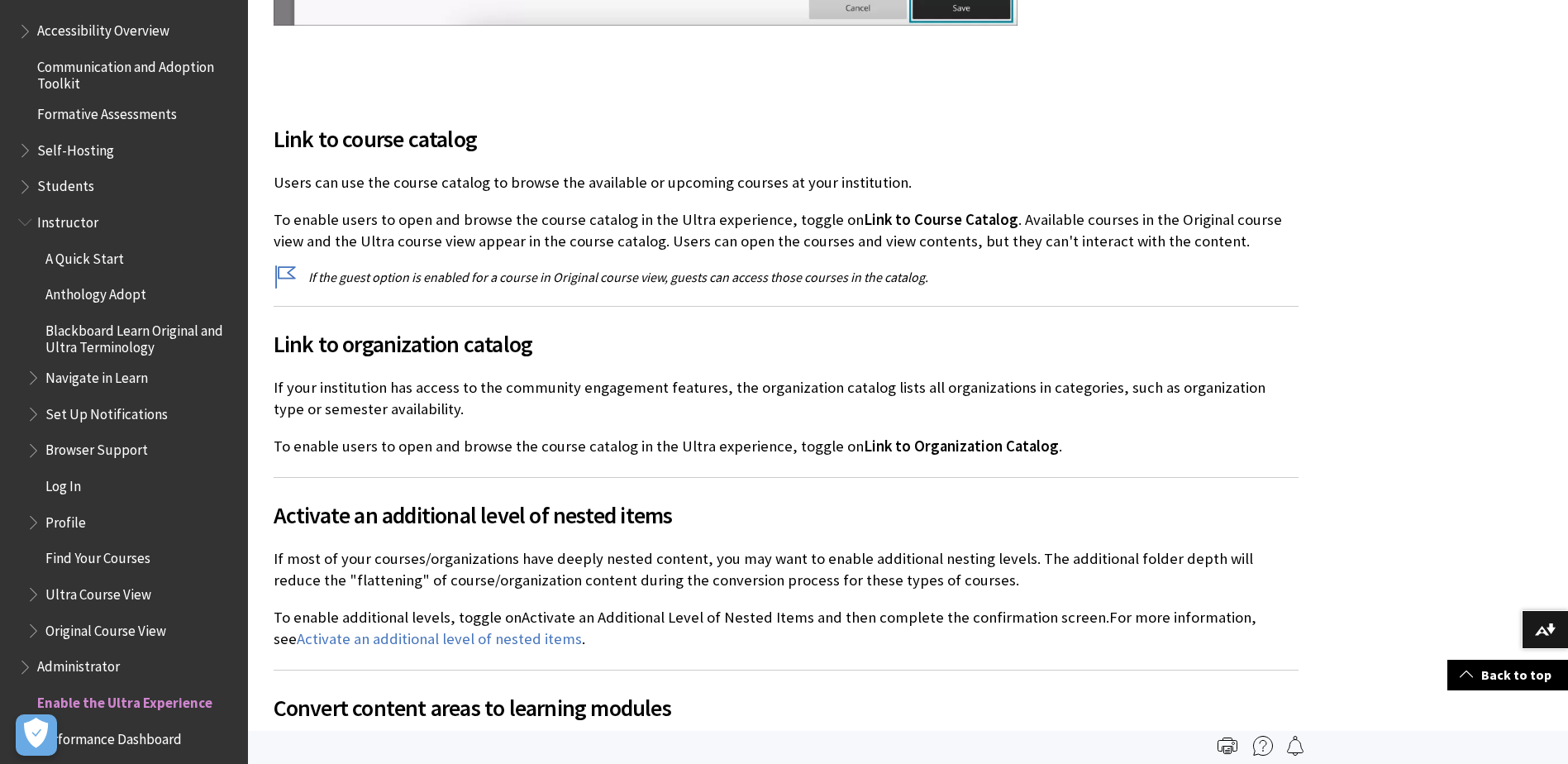
click at [35, 376] on span "Book outline for Blackboard Learn Help" at bounding box center [35, 374] width 18 height 21
click at [89, 382] on span "Navigate in Learn" at bounding box center [96, 375] width 102 height 23
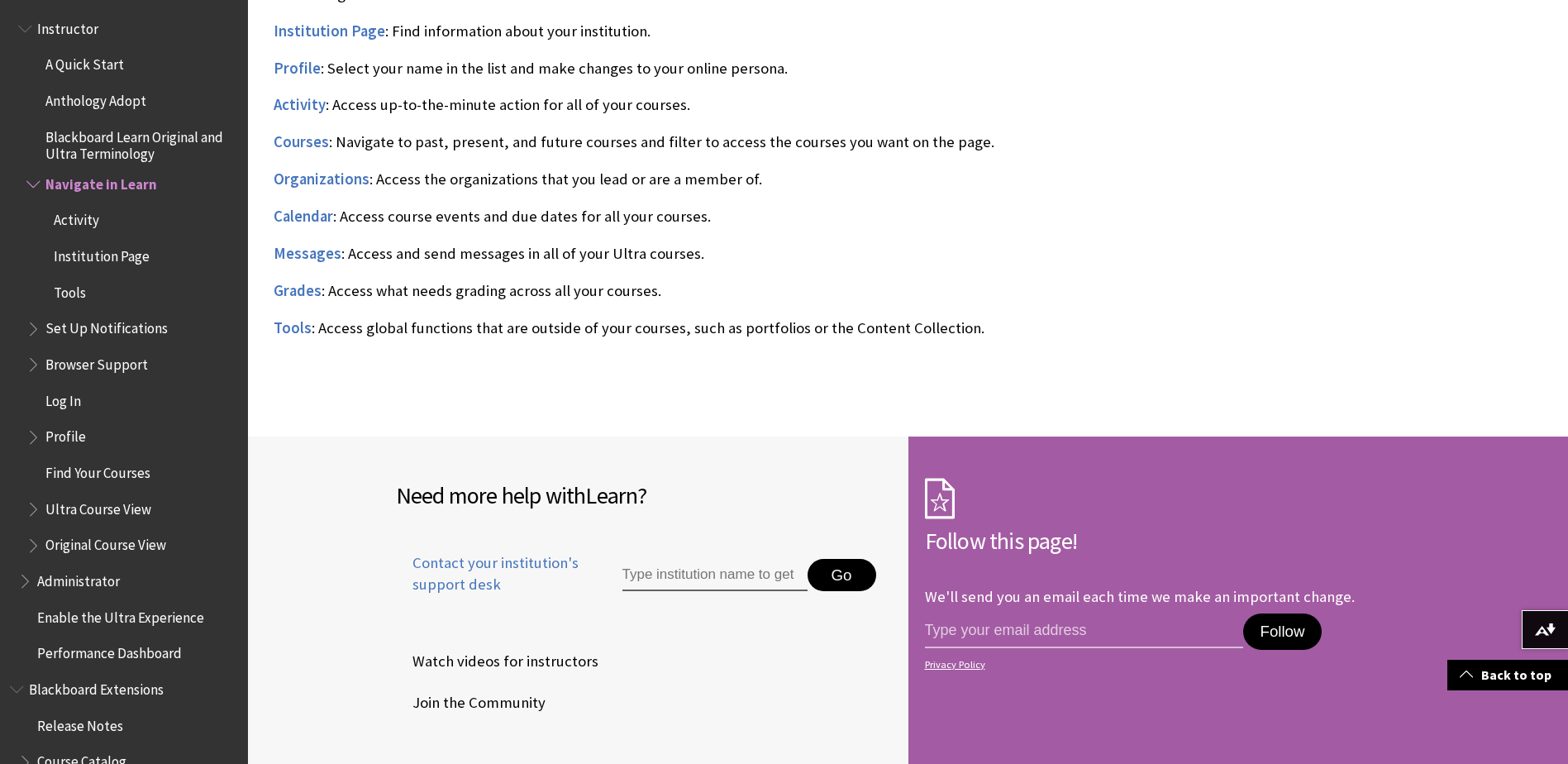
scroll to position [1556, 0]
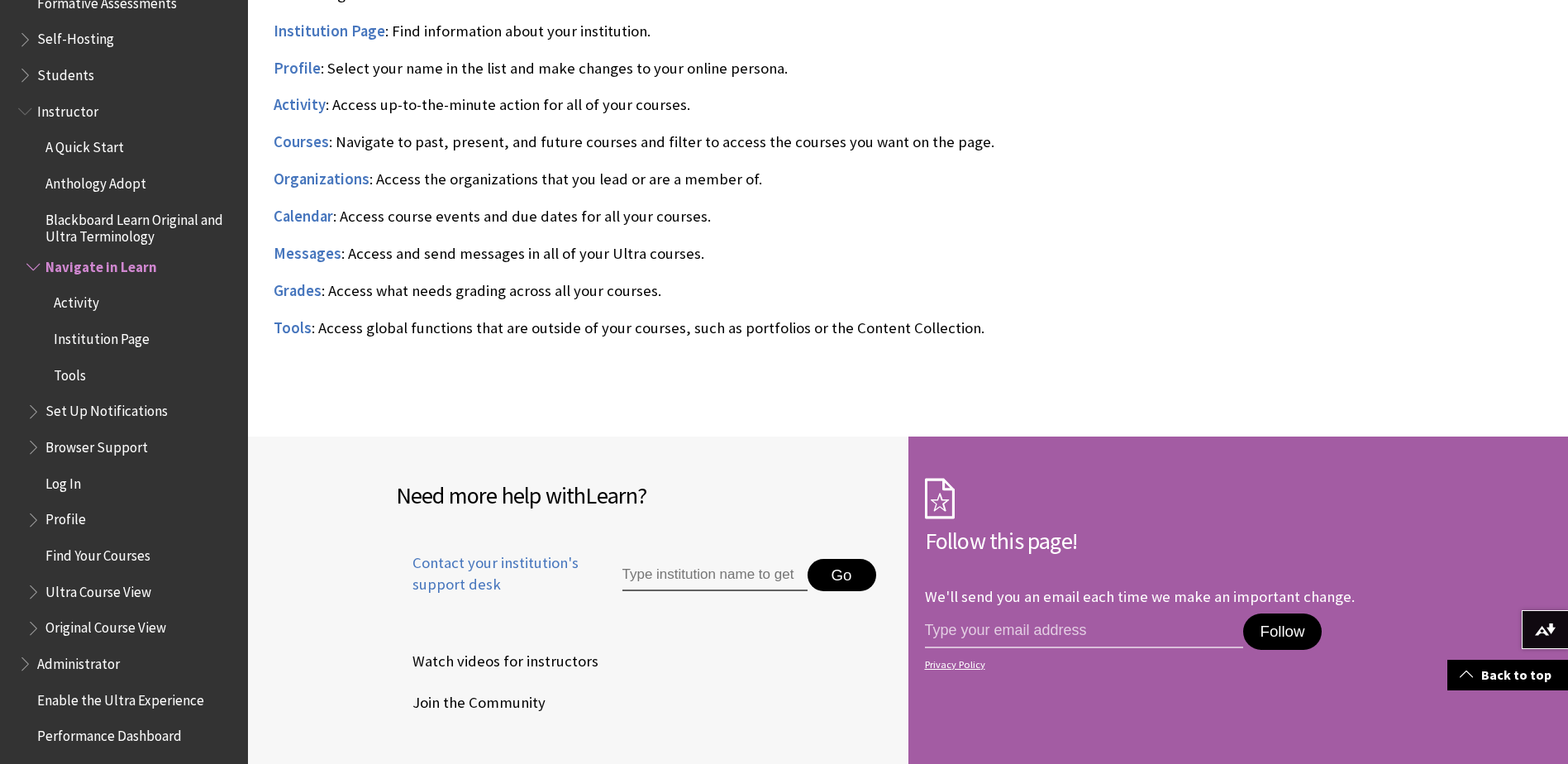
click at [38, 585] on span "Book outline for Blackboard Learn Help" at bounding box center [35, 588] width 18 height 21
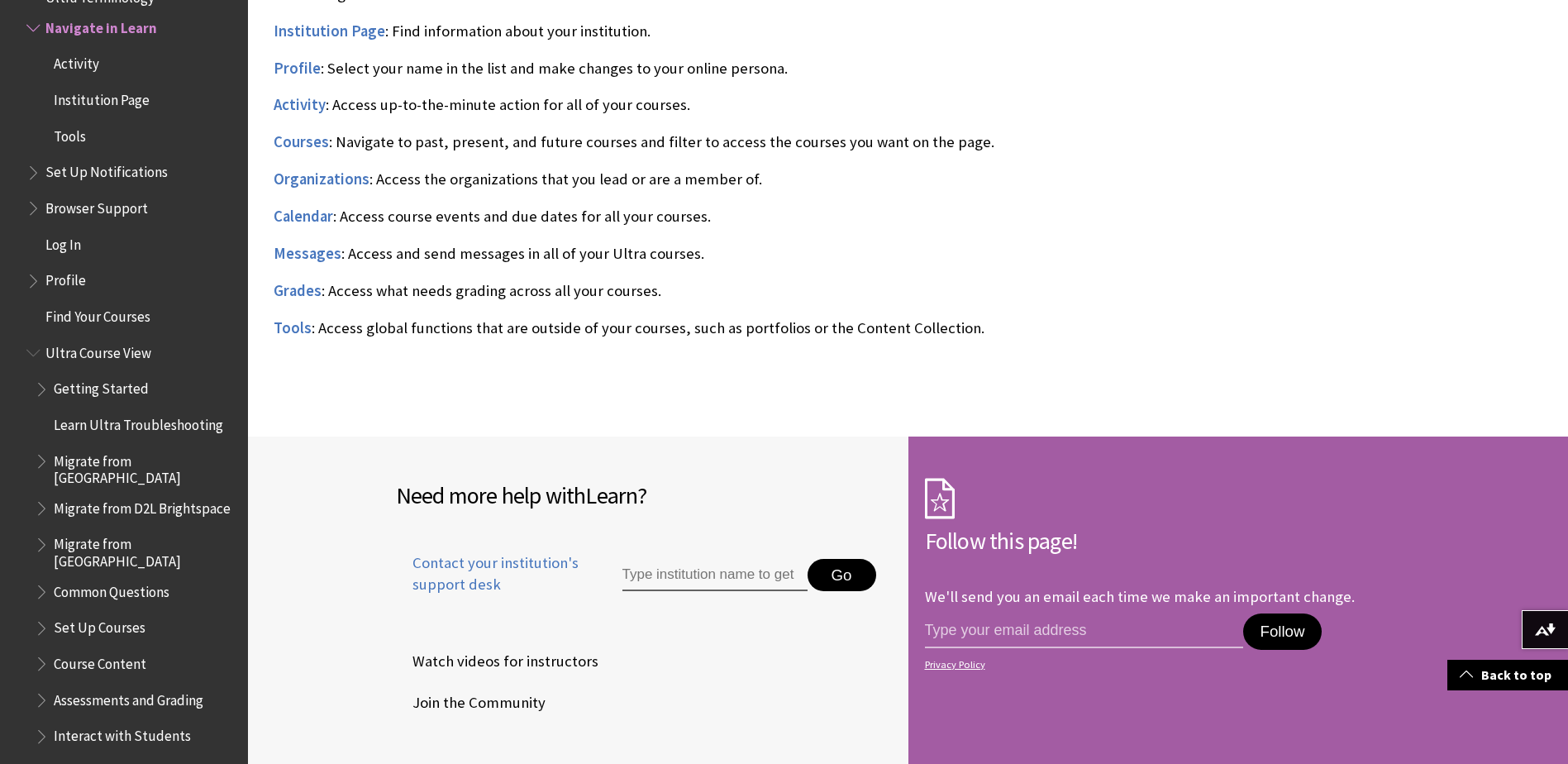
scroll to position [1803, 0]
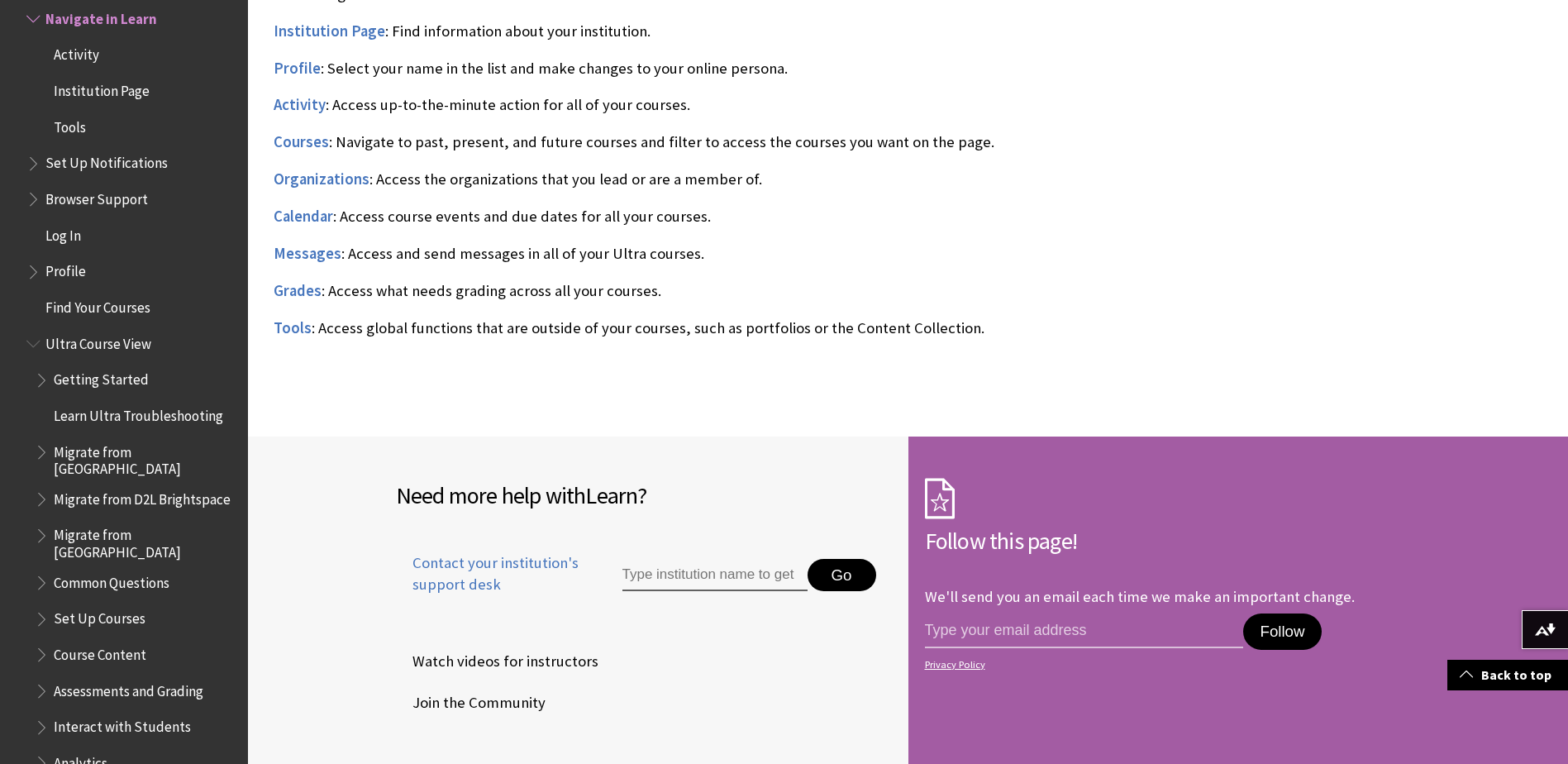
click at [30, 382] on ul "Getting Started Learn Ultra Troubleshooting Migrate from Canvas Migrate from D2…" at bounding box center [132, 589] width 211 height 447
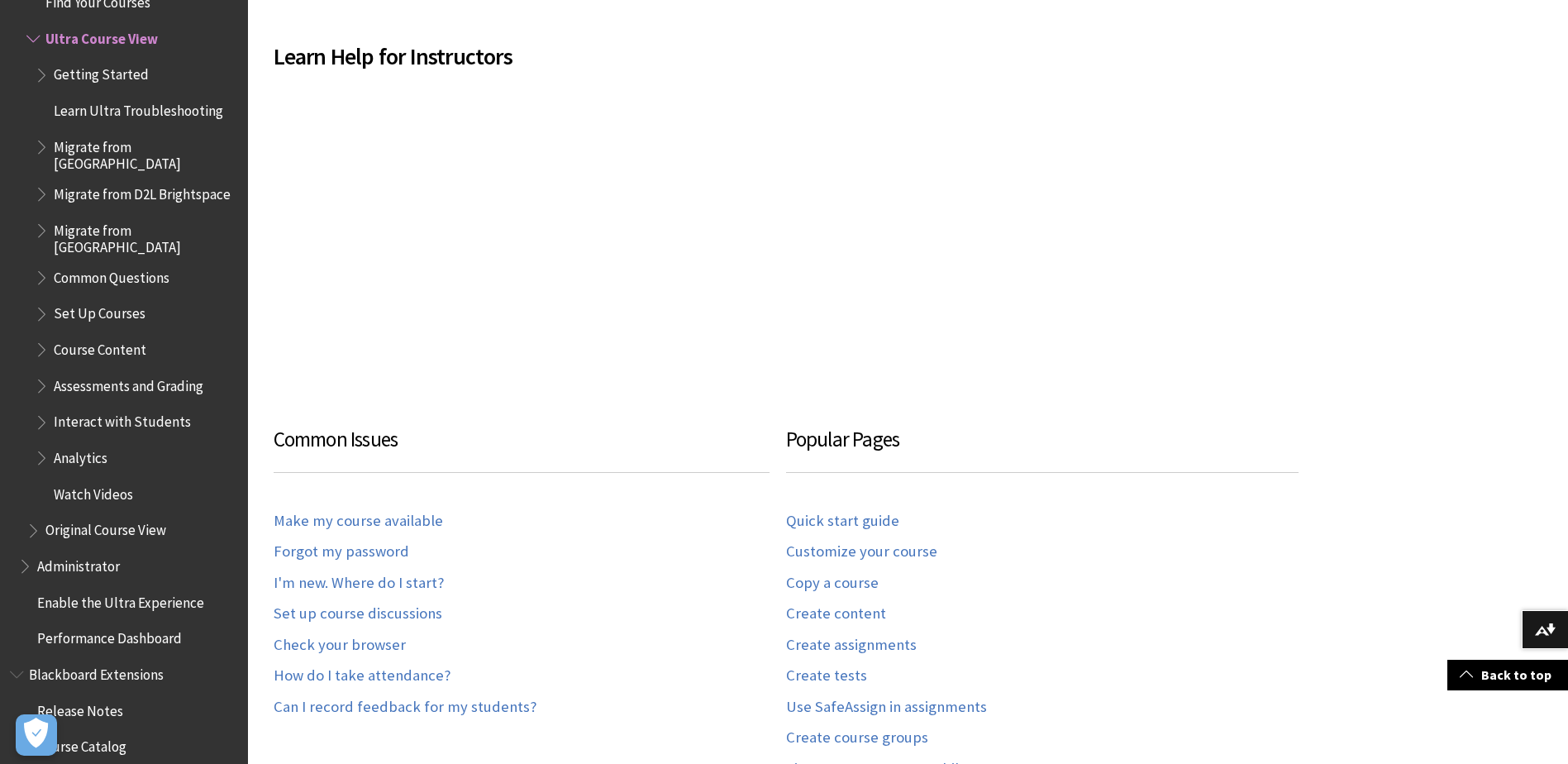
scroll to position [1917, 0]
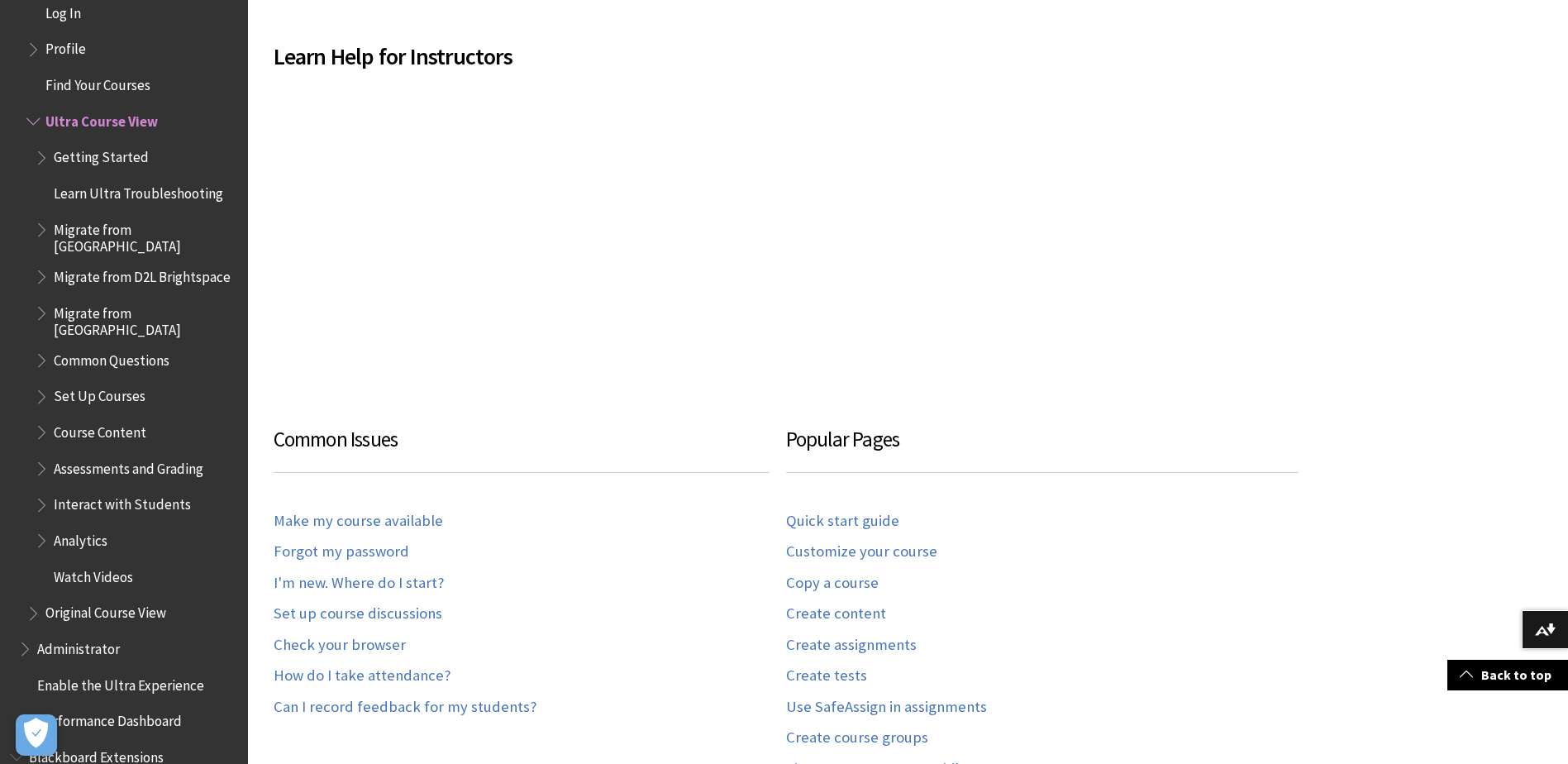
click at [39, 153] on span "Book outline for Blackboard Learn Help" at bounding box center [43, 153] width 18 height 21
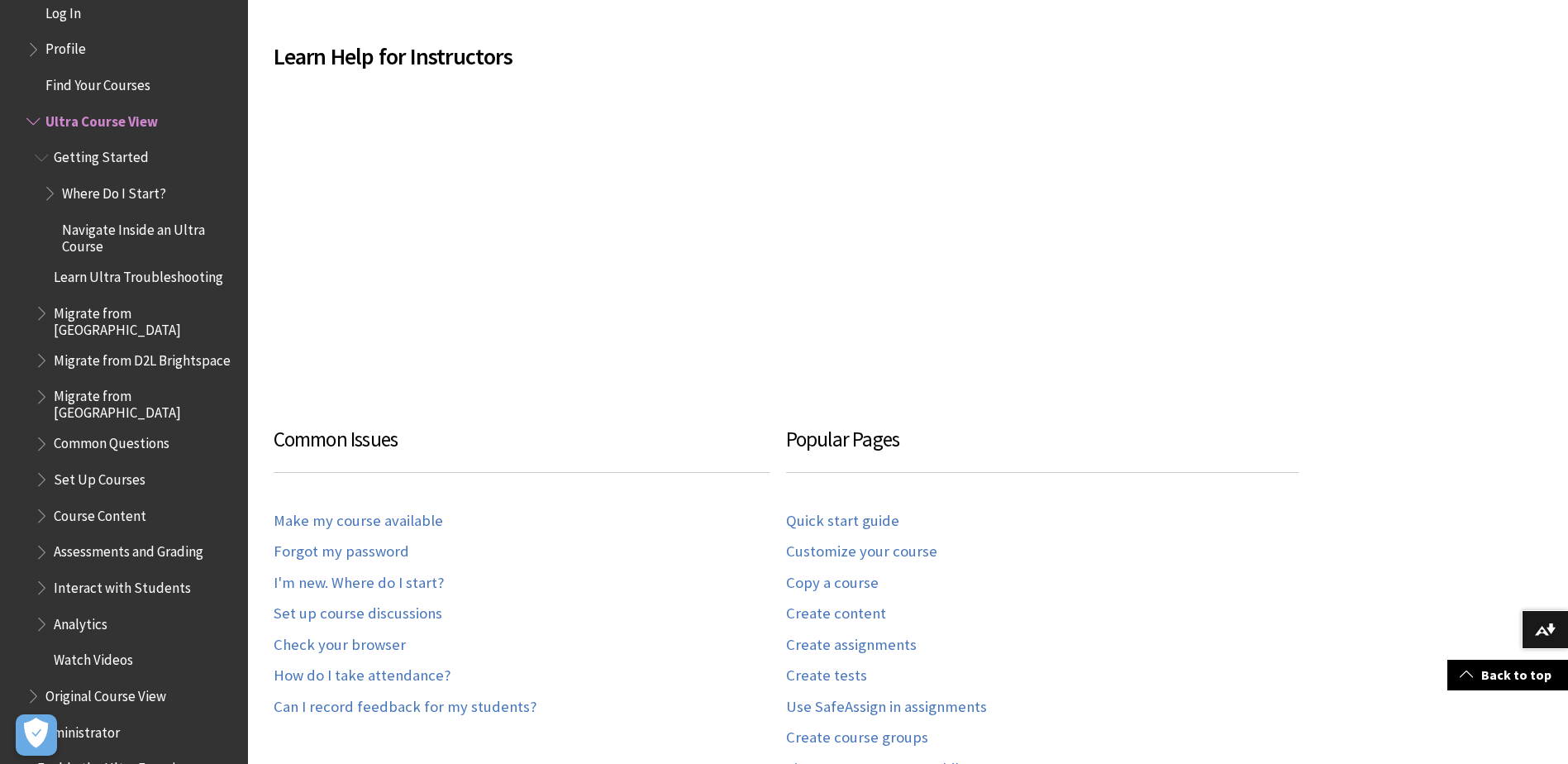
click at [96, 238] on span "Navigate Inside an Ultra Course" at bounding box center [148, 235] width 174 height 39
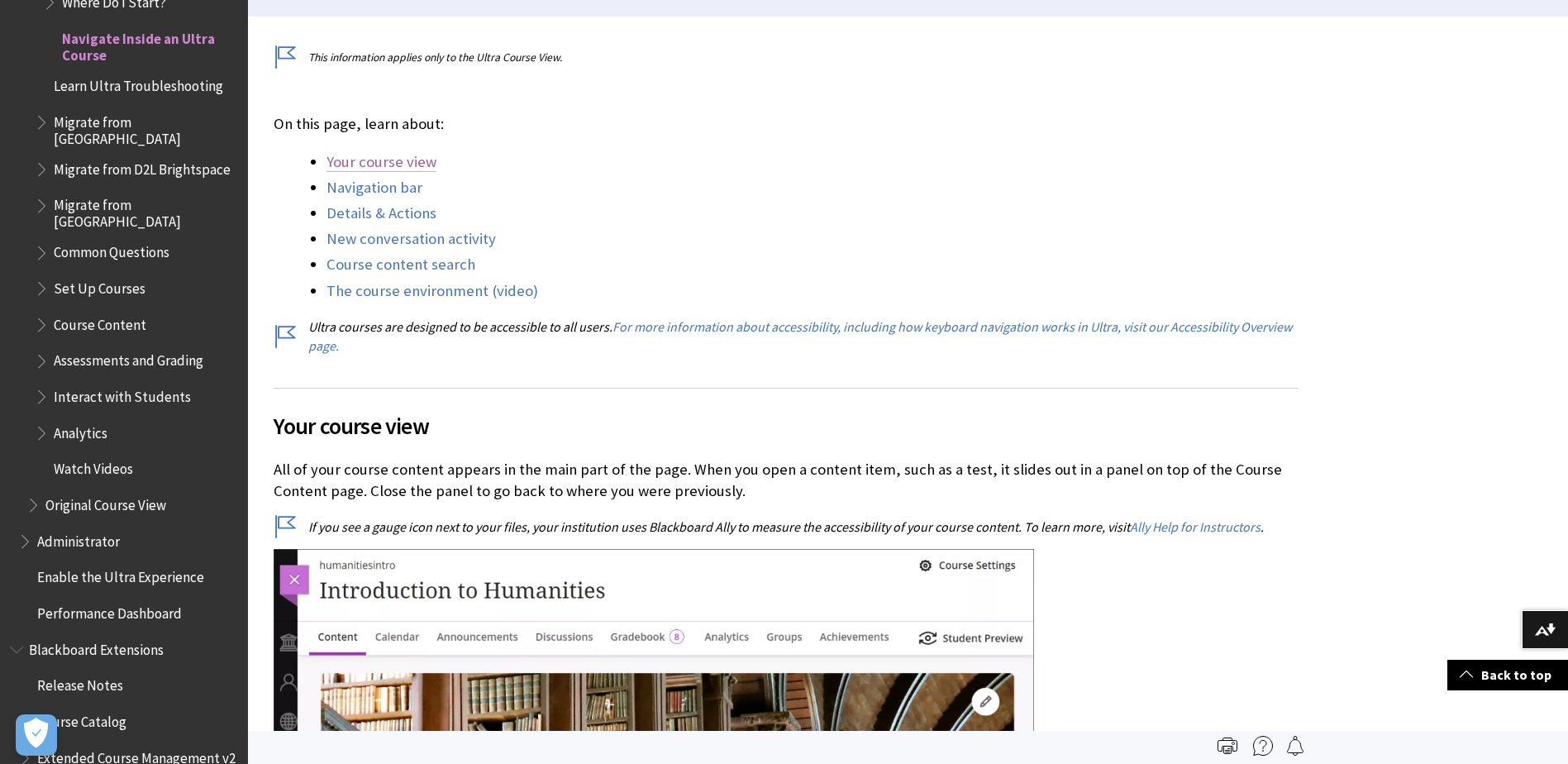
scroll to position [413, 0]
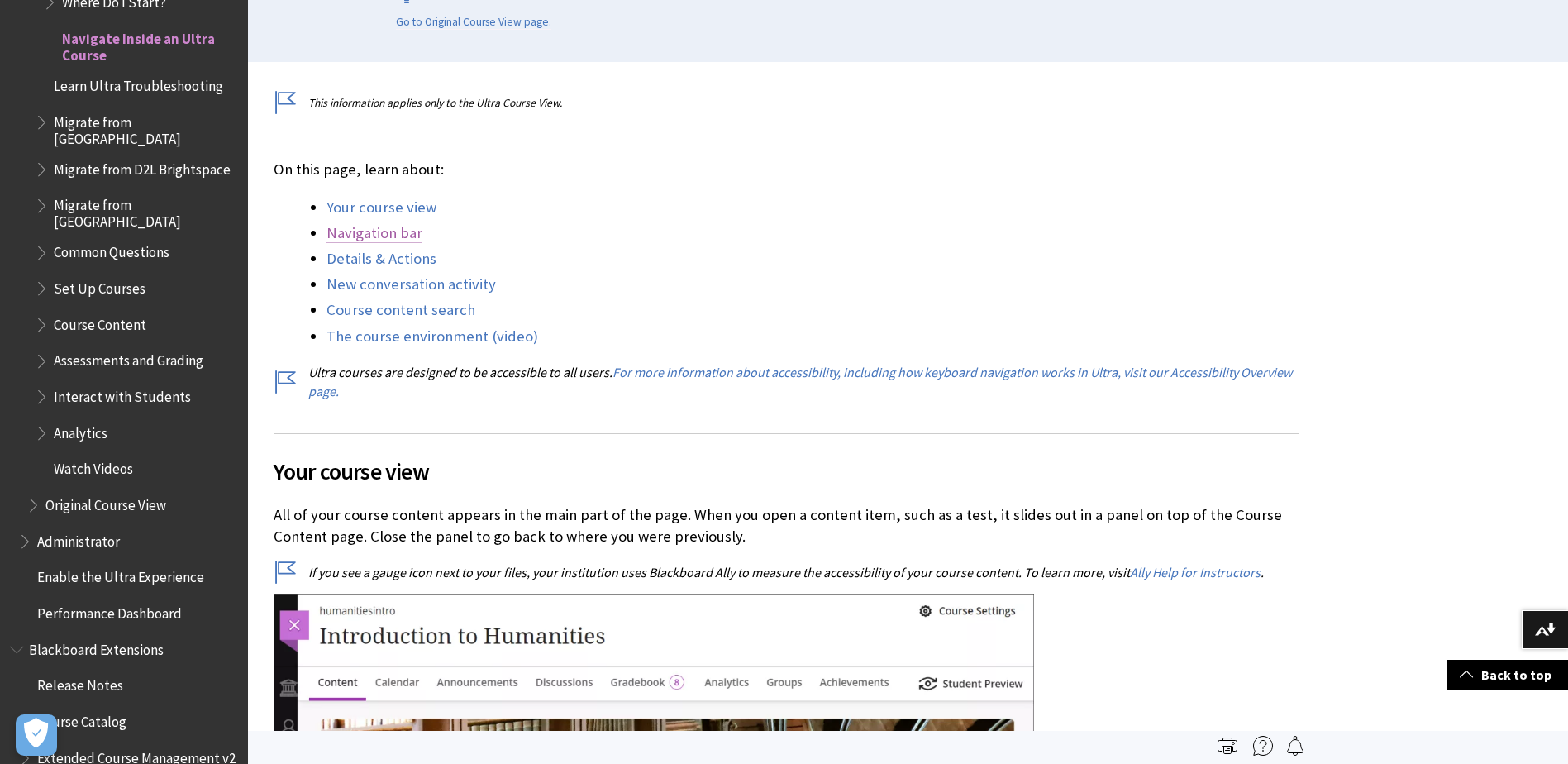
click at [367, 225] on link "Navigation bar" at bounding box center [375, 233] width 96 height 20
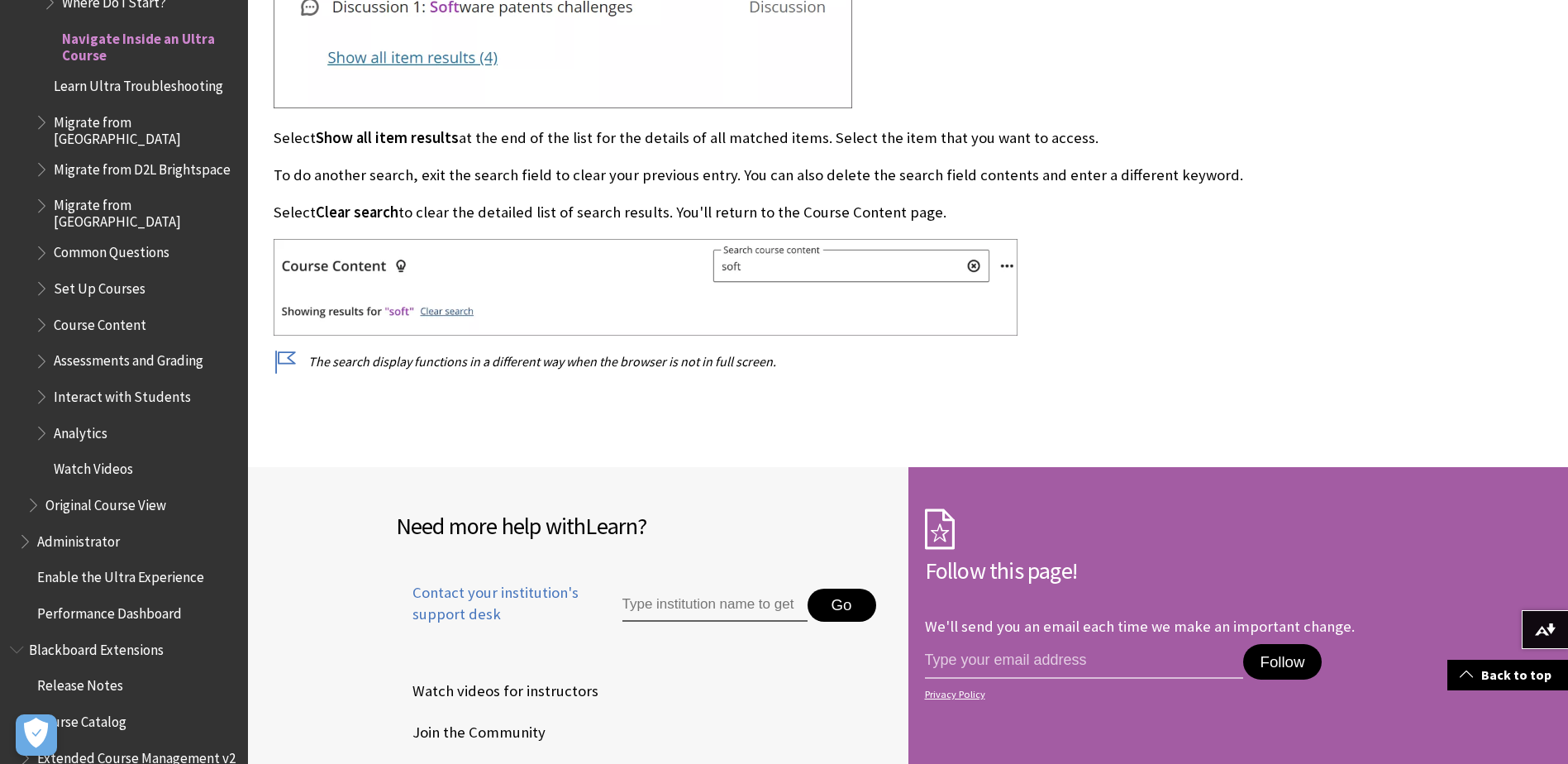
scroll to position [6377, 0]
